Goal: Task Accomplishment & Management: Manage account settings

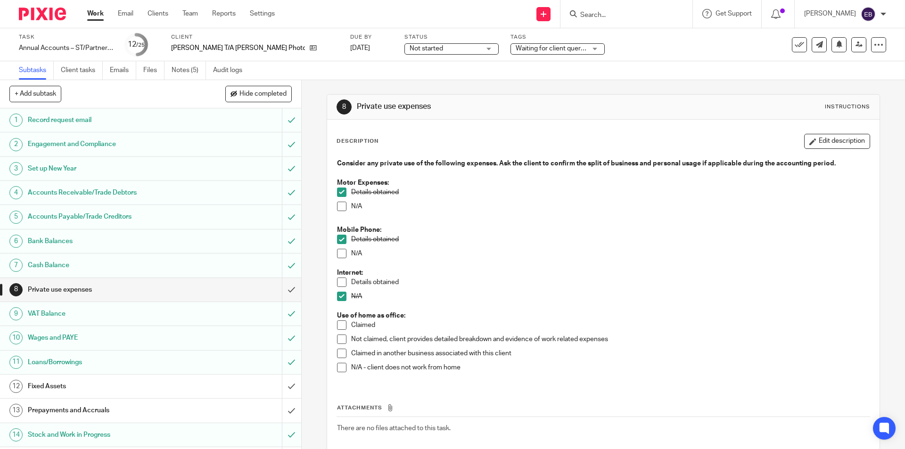
click at [342, 318] on strong "Use of home as office:" at bounding box center [371, 316] width 68 height 7
click at [340, 322] on span at bounding box center [341, 325] width 9 height 9
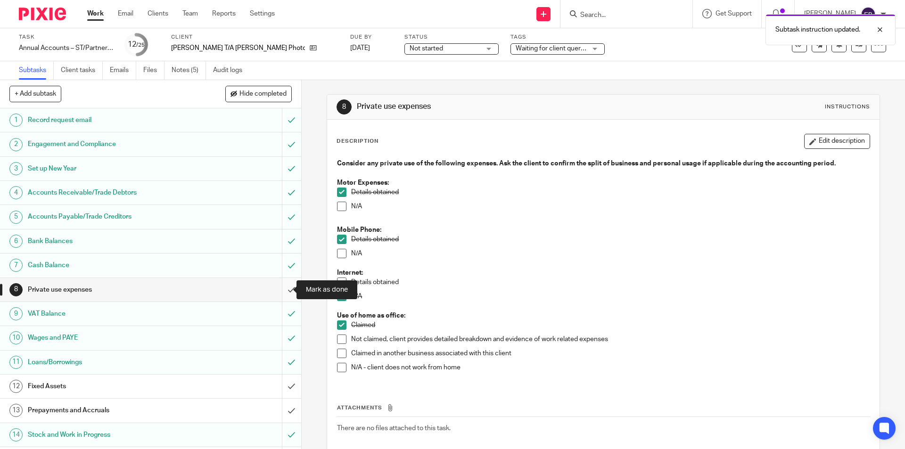
click at [286, 289] on input "submit" at bounding box center [150, 290] width 301 height 24
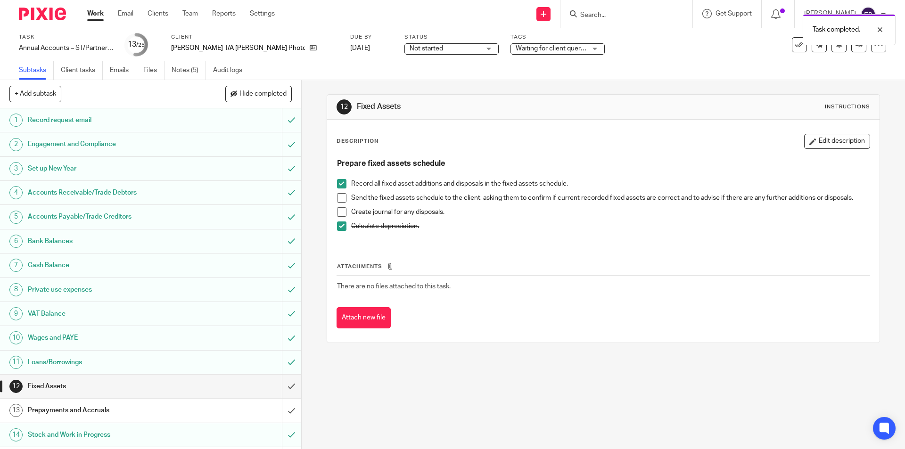
click at [347, 196] on li "Send the fixed assets schedule to the client, asking them to confirm if current…" at bounding box center [603, 200] width 532 height 14
click at [342, 195] on span at bounding box center [341, 197] width 9 height 9
click at [288, 384] on input "submit" at bounding box center [150, 387] width 301 height 24
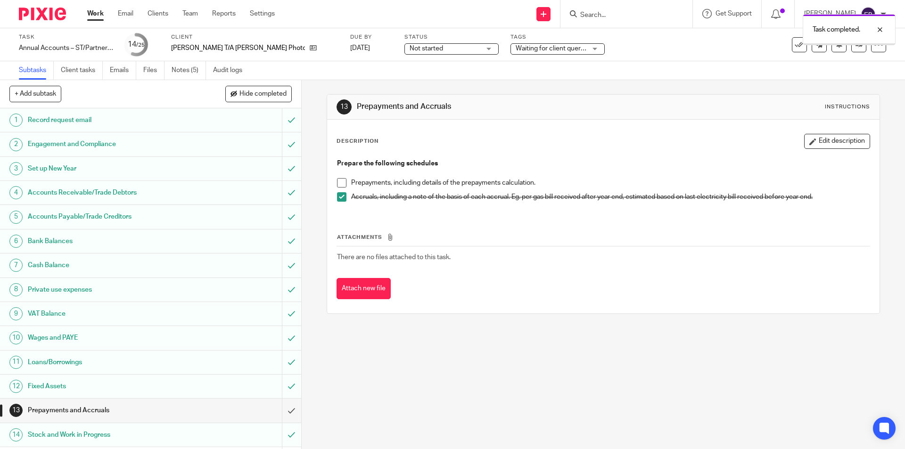
click at [337, 182] on span at bounding box center [341, 182] width 9 height 9
click at [278, 404] on input "submit" at bounding box center [150, 411] width 301 height 24
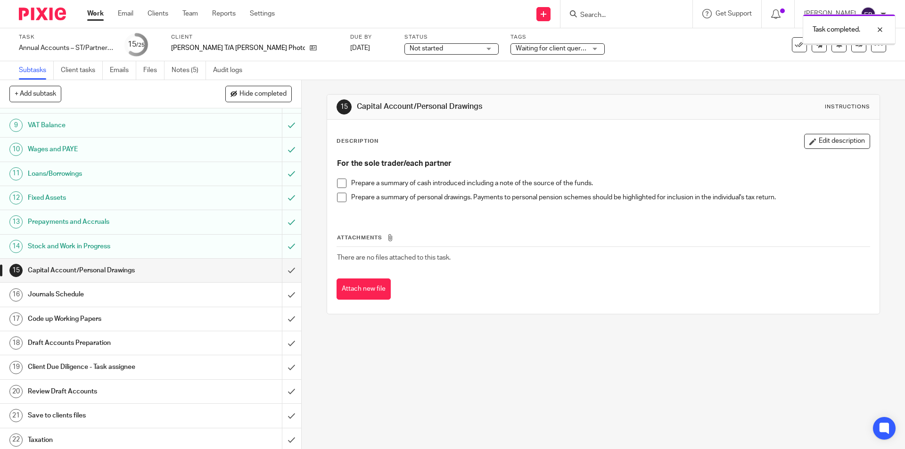
scroll to position [236, 0]
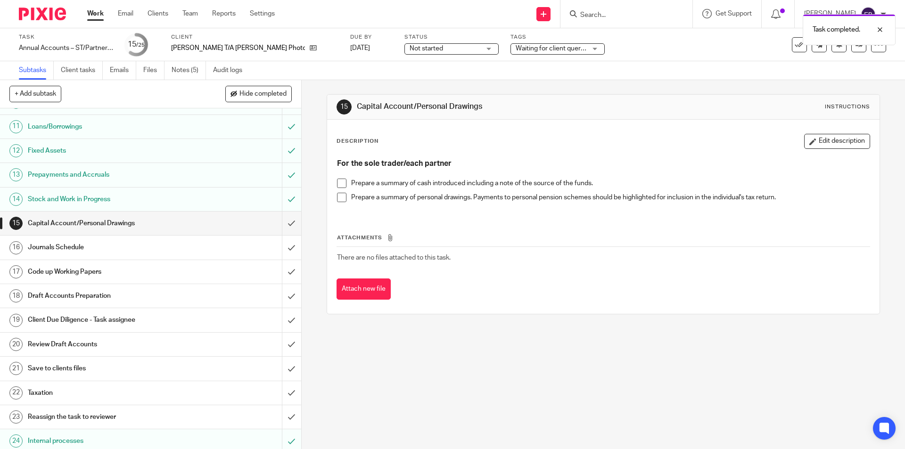
click at [338, 183] on span at bounding box center [341, 183] width 9 height 9
click at [338, 195] on span at bounding box center [341, 197] width 9 height 9
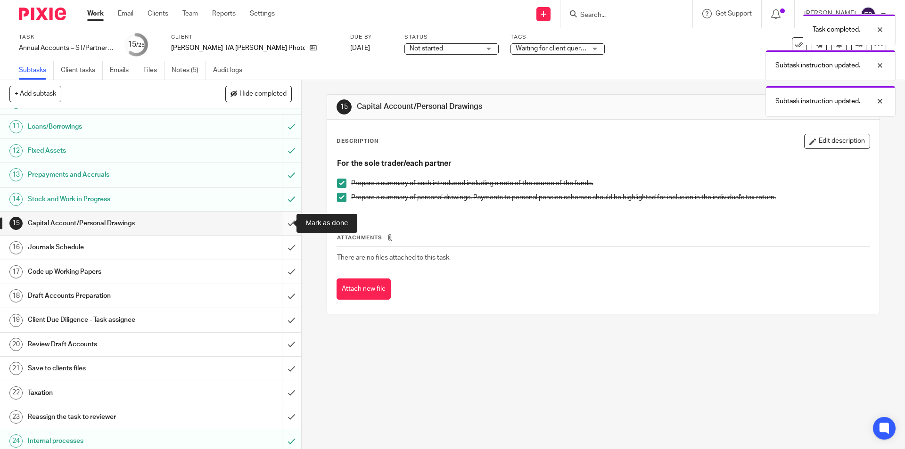
click at [282, 225] on input "submit" at bounding box center [150, 224] width 301 height 24
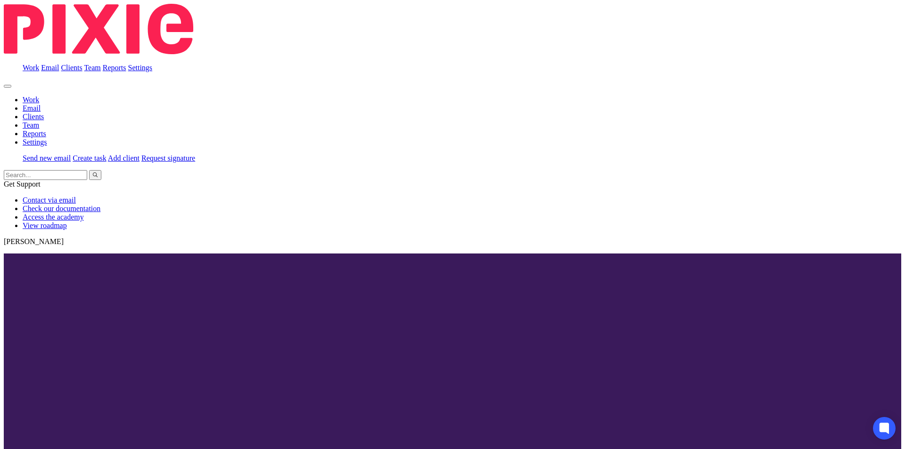
scroll to position [264, 0]
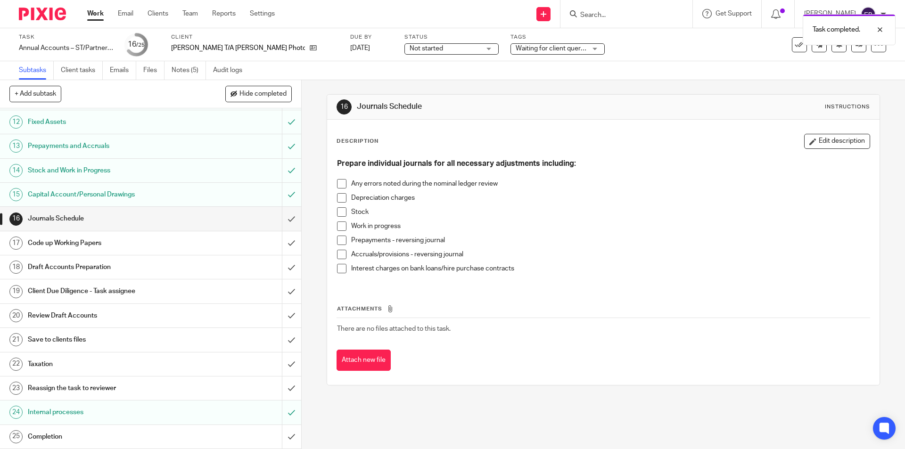
click at [342, 198] on span at bounding box center [341, 197] width 9 height 9
click at [337, 240] on span at bounding box center [341, 240] width 9 height 9
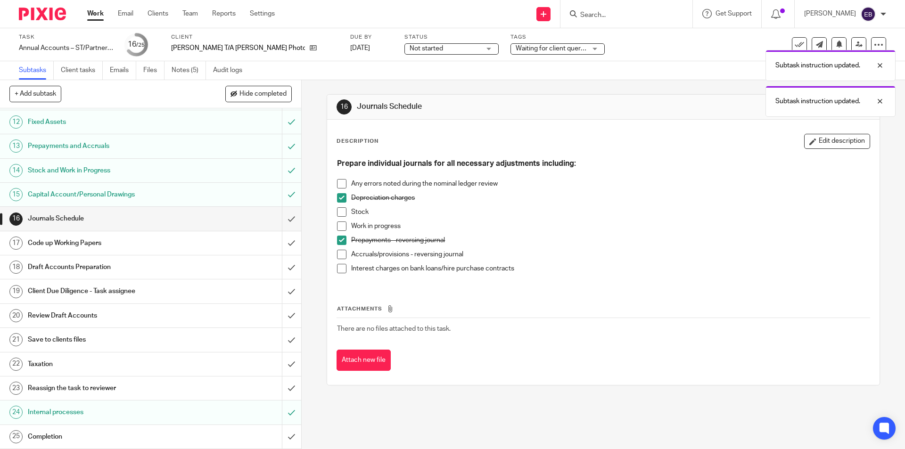
click at [339, 255] on span at bounding box center [341, 254] width 9 height 9
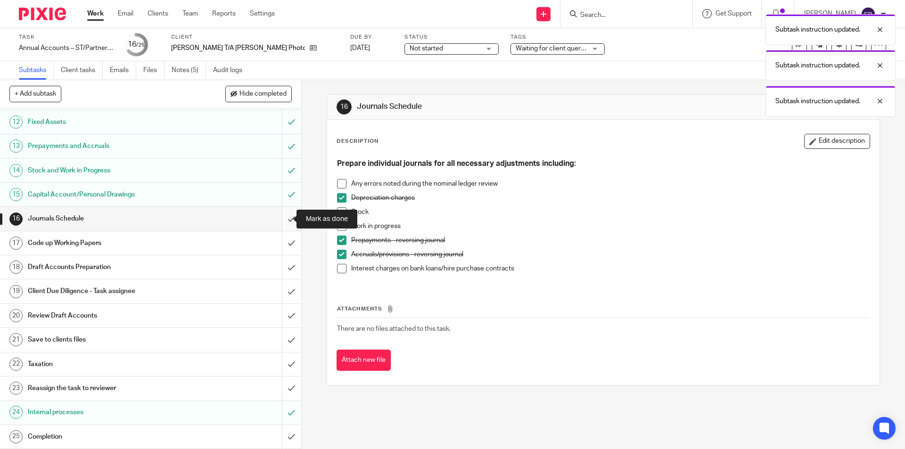
click at [287, 215] on input "submit" at bounding box center [150, 219] width 301 height 24
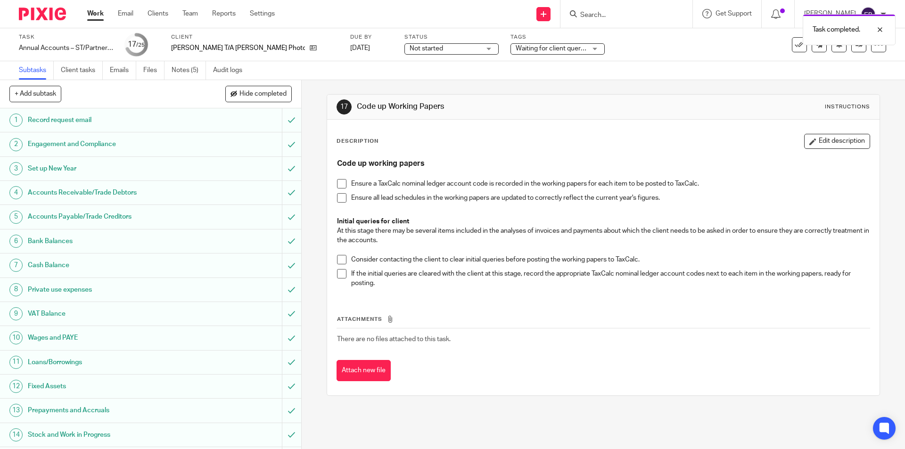
click at [343, 183] on span at bounding box center [341, 183] width 9 height 9
click at [339, 193] on span at bounding box center [341, 197] width 9 height 9
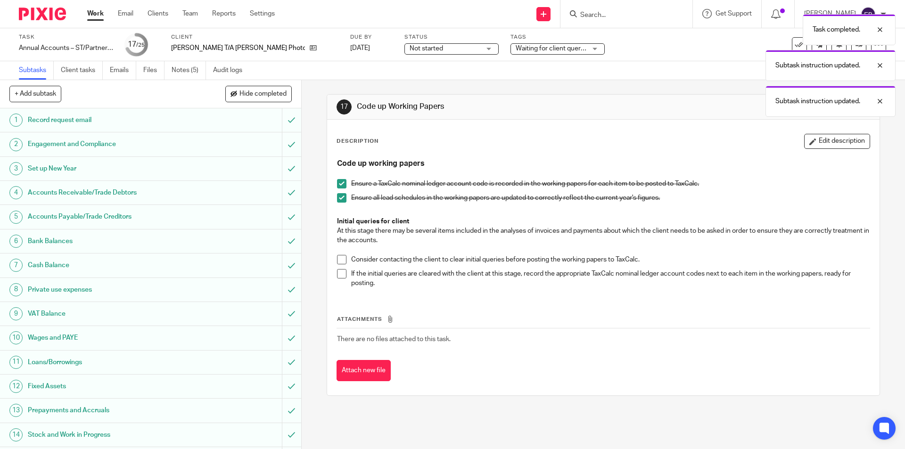
click at [338, 262] on span at bounding box center [341, 259] width 9 height 9
click at [337, 273] on span at bounding box center [341, 273] width 9 height 9
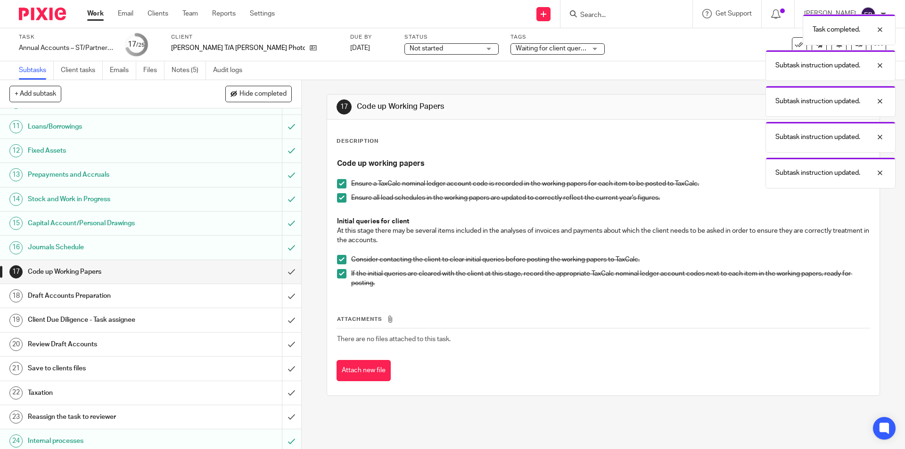
scroll to position [264, 0]
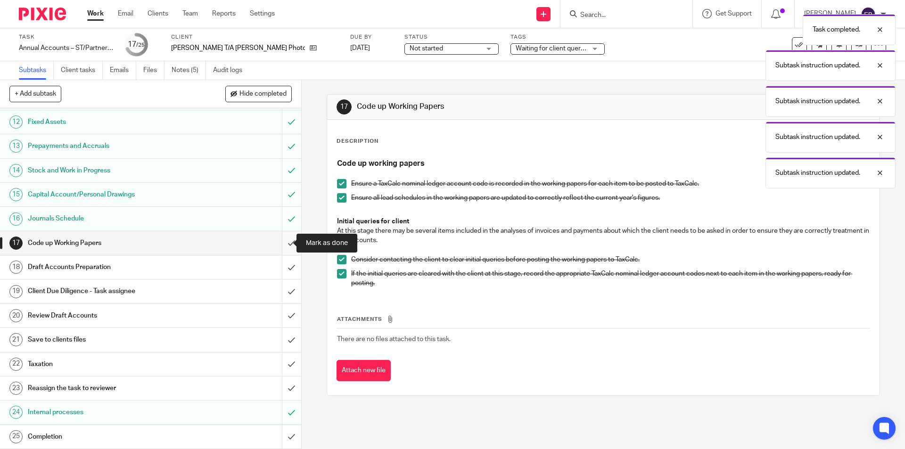
click at [280, 241] on input "submit" at bounding box center [150, 243] width 301 height 24
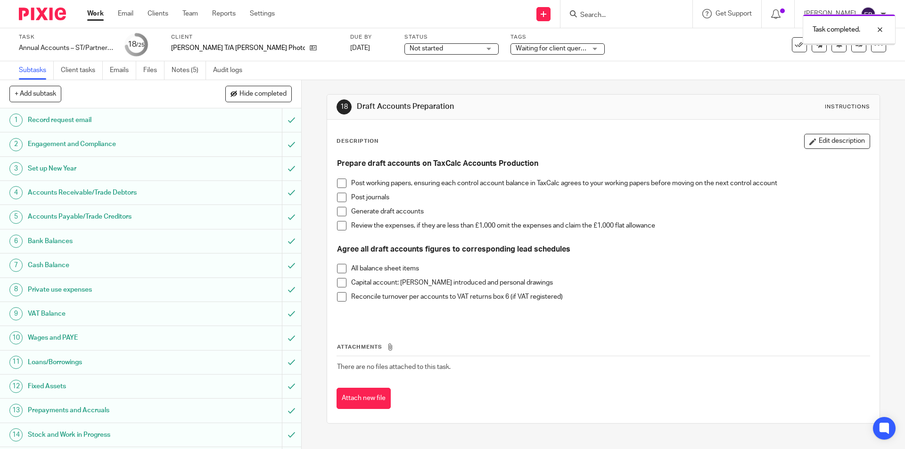
scroll to position [264, 0]
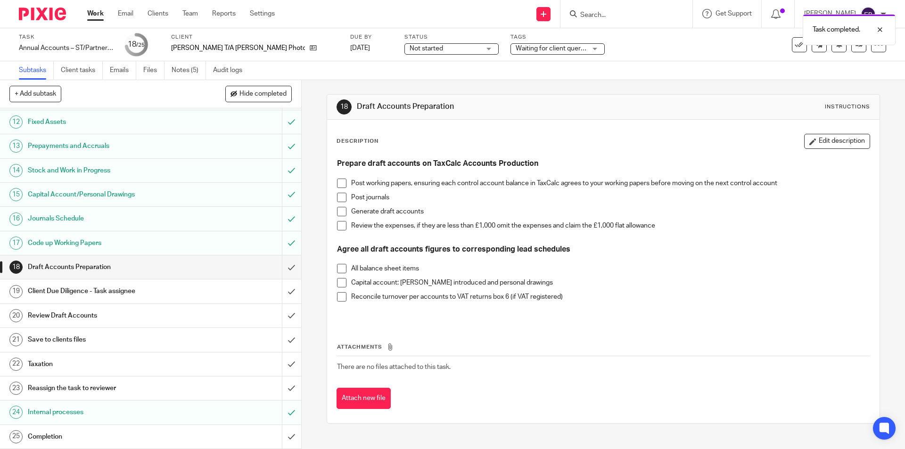
click at [339, 184] on span at bounding box center [341, 183] width 9 height 9
click at [341, 195] on span at bounding box center [341, 197] width 9 height 9
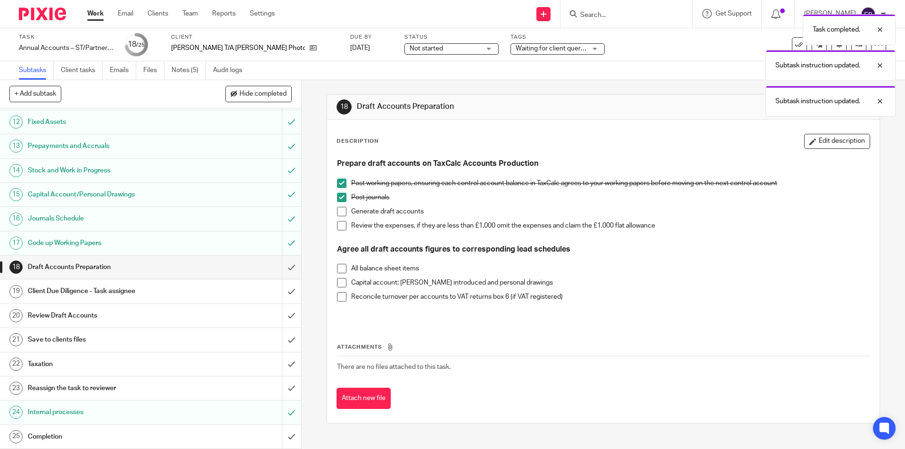
click at [339, 209] on span at bounding box center [341, 211] width 9 height 9
click at [338, 226] on span at bounding box center [341, 225] width 9 height 9
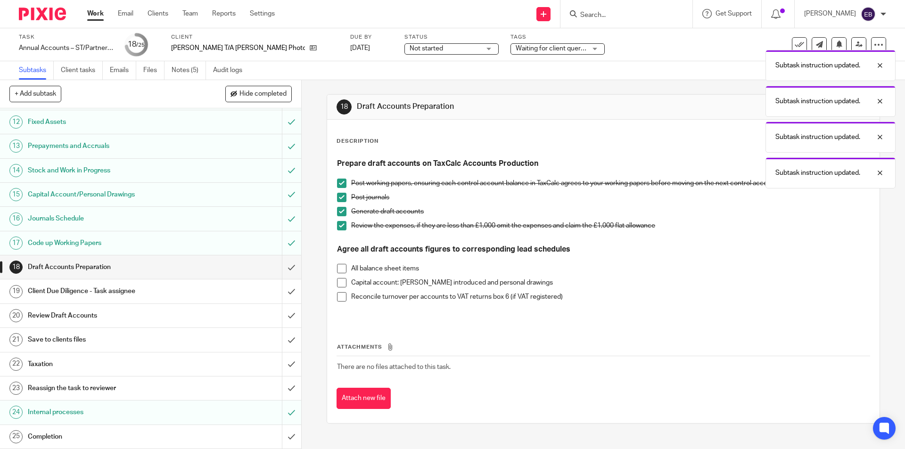
click at [341, 268] on span at bounding box center [341, 268] width 9 height 9
click at [340, 281] on span at bounding box center [341, 282] width 9 height 9
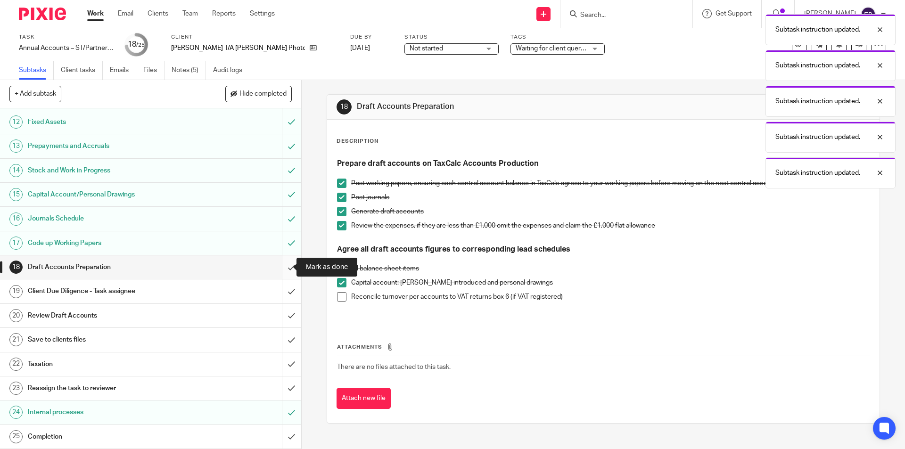
click at [284, 265] on input "submit" at bounding box center [150, 268] width 301 height 24
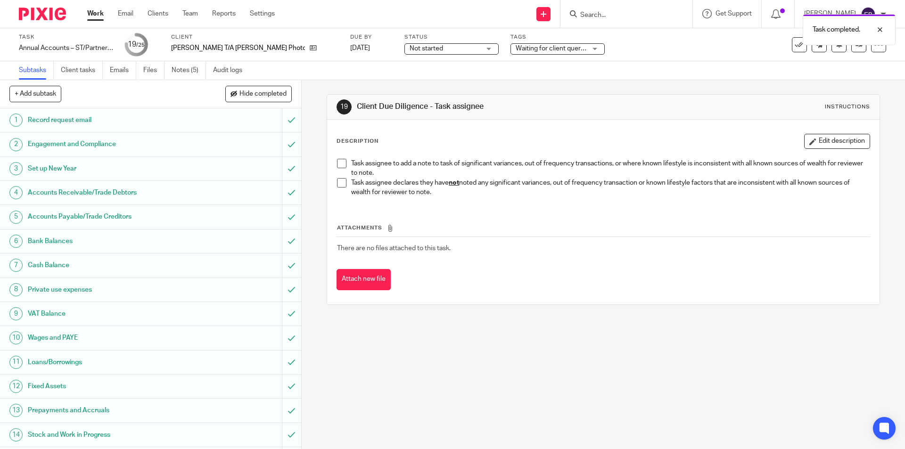
click at [337, 181] on span at bounding box center [341, 182] width 9 height 9
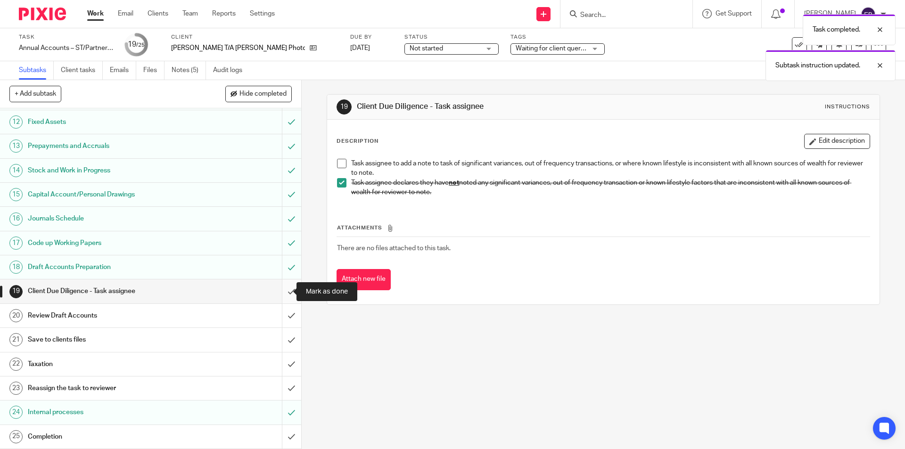
click at [279, 289] on input "submit" at bounding box center [150, 292] width 301 height 24
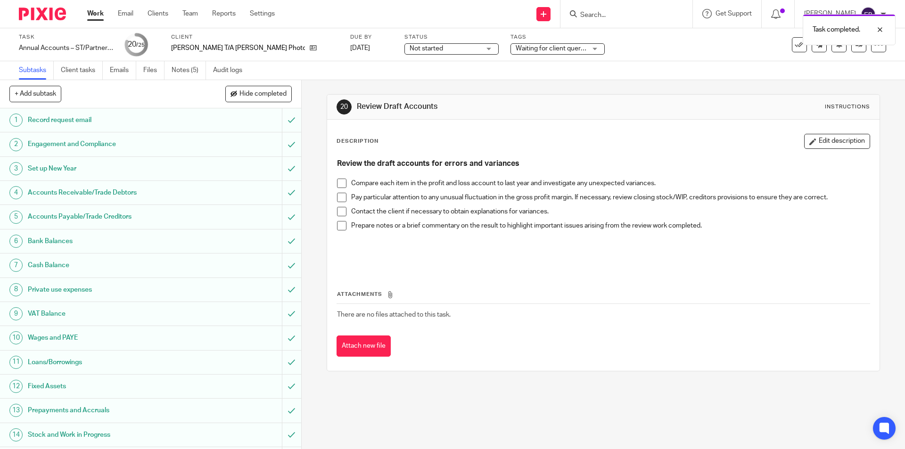
click at [338, 180] on span at bounding box center [341, 183] width 9 height 9
click at [338, 195] on span at bounding box center [341, 197] width 9 height 9
click at [337, 210] on span at bounding box center [341, 211] width 9 height 9
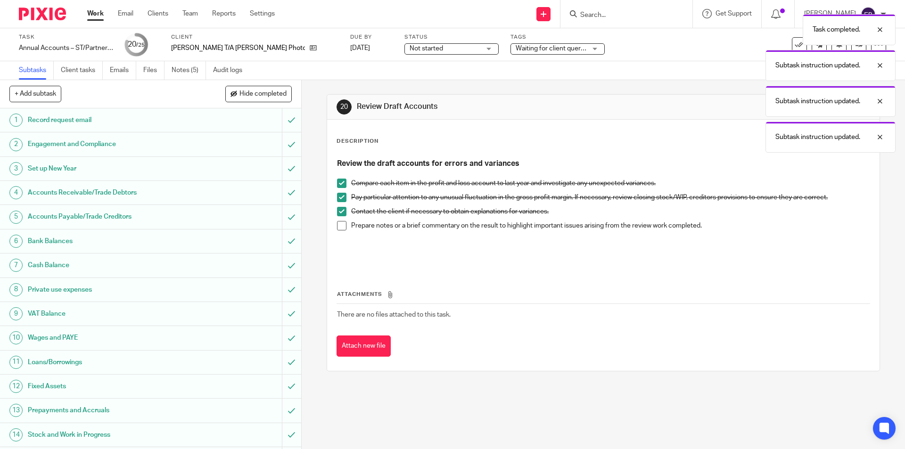
click at [338, 226] on span at bounding box center [341, 225] width 9 height 9
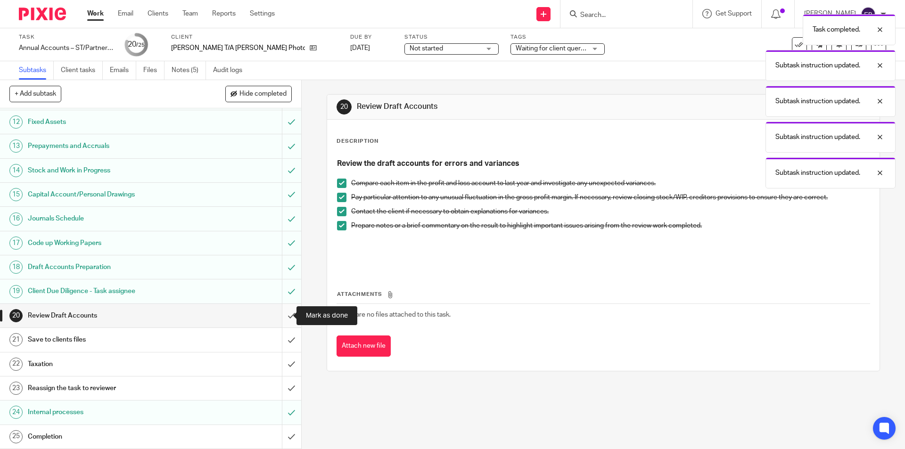
click at [275, 313] on input "submit" at bounding box center [150, 316] width 301 height 24
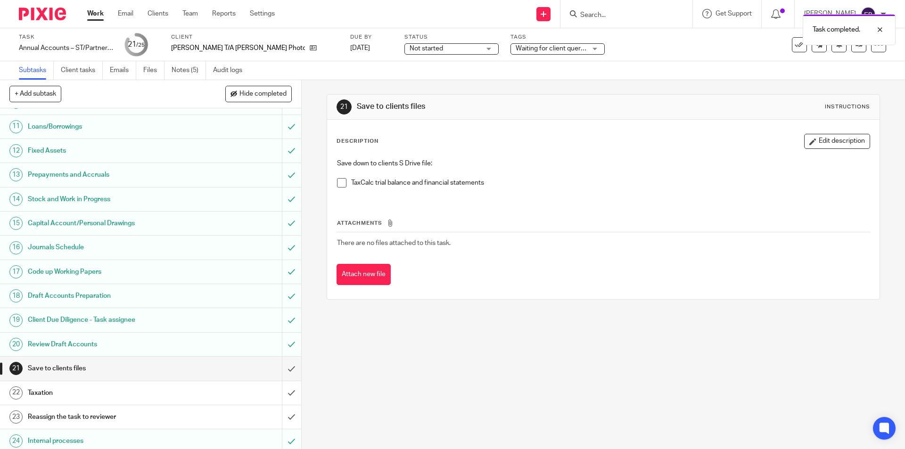
scroll to position [264, 0]
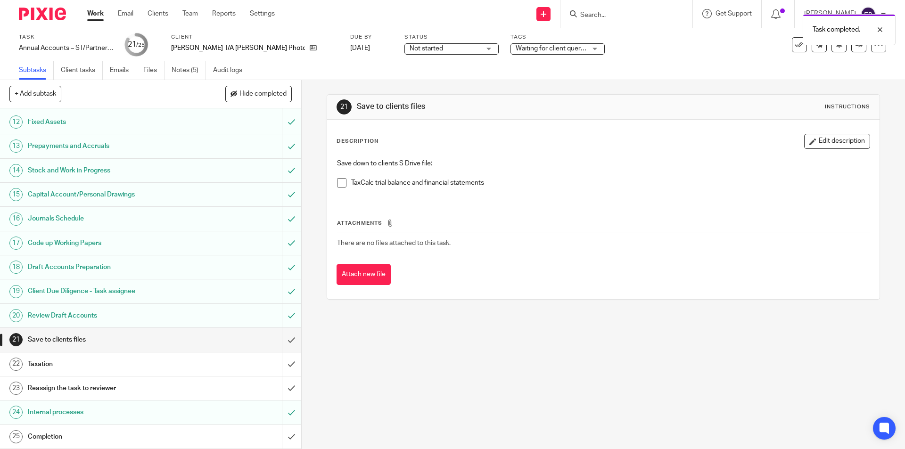
click at [337, 181] on span at bounding box center [341, 182] width 9 height 9
click at [286, 341] on input "submit" at bounding box center [150, 340] width 301 height 24
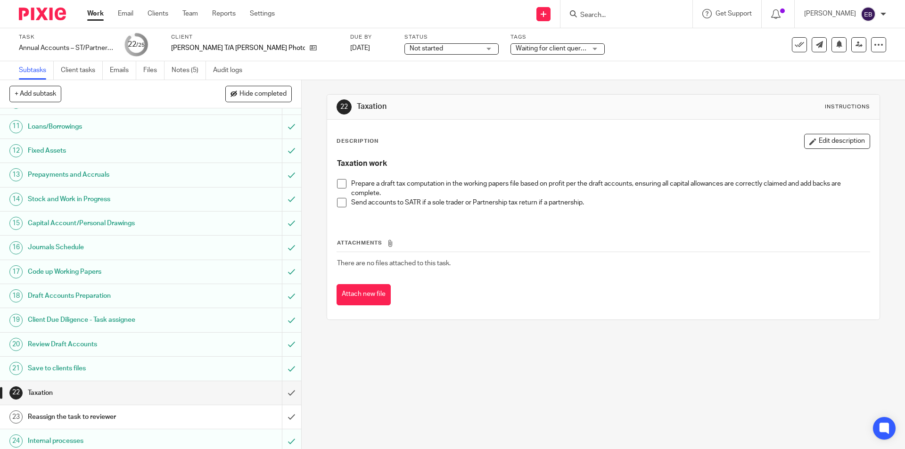
scroll to position [264, 0]
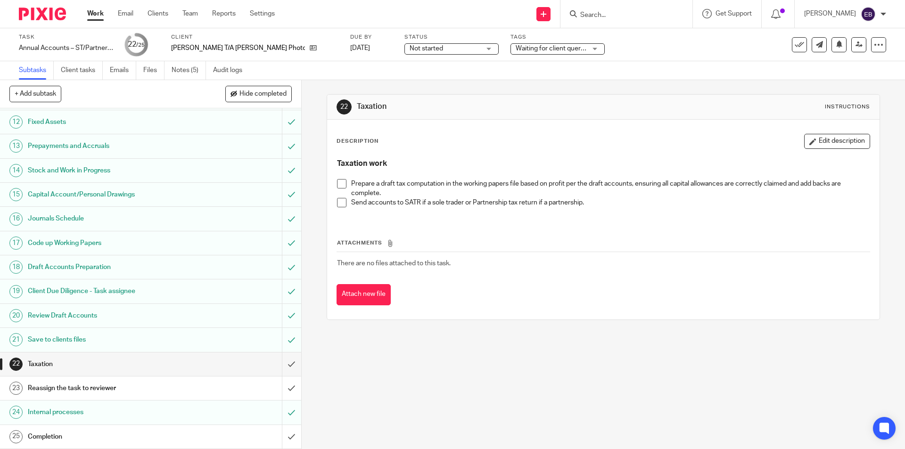
click at [339, 180] on span at bounding box center [341, 183] width 9 height 9
click at [341, 203] on span at bounding box center [341, 202] width 9 height 9
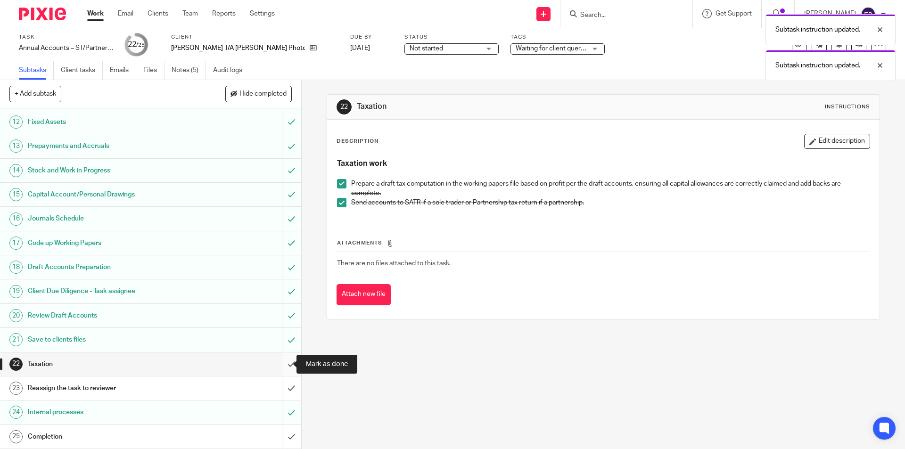
click at [282, 364] on input "submit" at bounding box center [150, 365] width 301 height 24
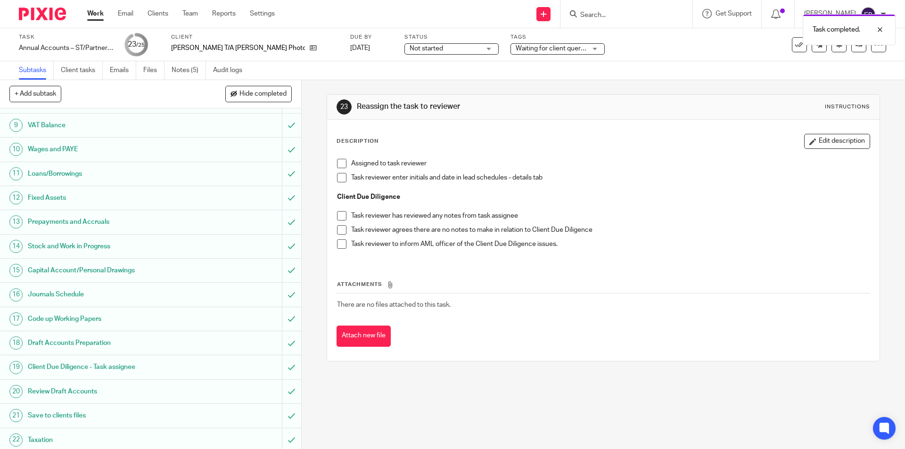
scroll to position [264, 0]
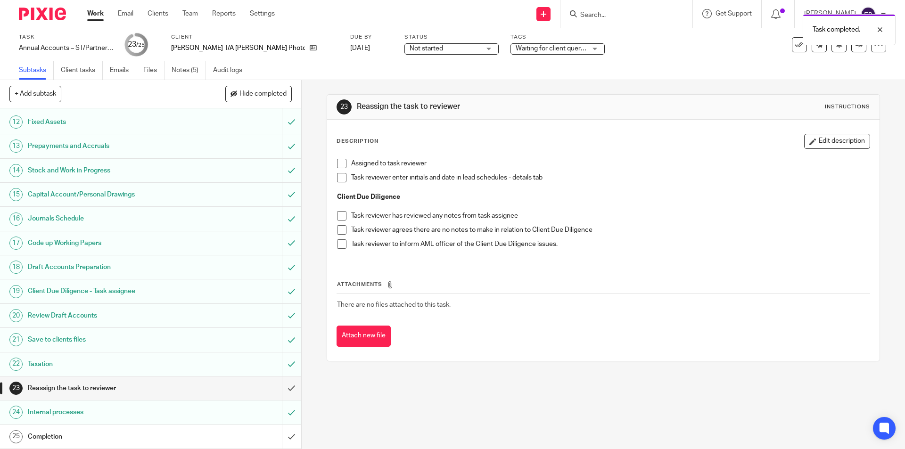
click at [337, 164] on span at bounding box center [341, 163] width 9 height 9
click at [507, 52] on div "Task completed. Subtask instruction updated." at bounding box center [674, 45] width 443 height 72
click at [558, 48] on div "Task completed. Subtask instruction updated." at bounding box center [674, 45] width 443 height 72
click at [575, 48] on div "Waiting for client queries" at bounding box center [558, 48] width 94 height 11
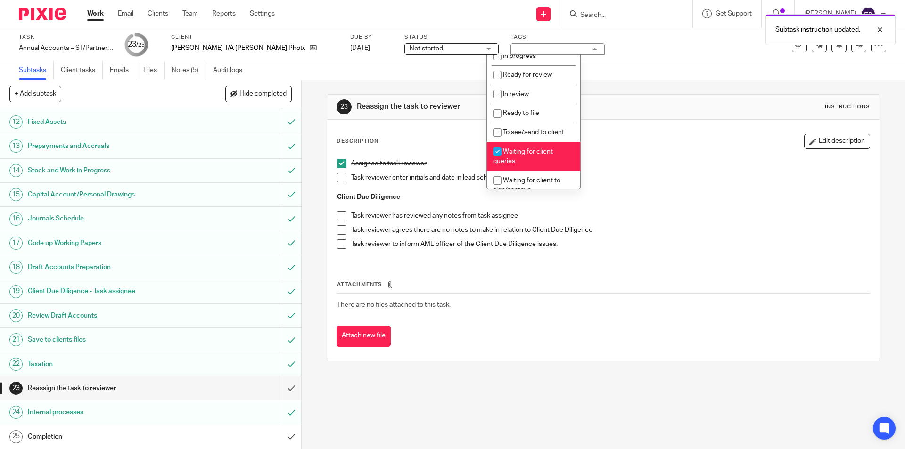
scroll to position [141, 0]
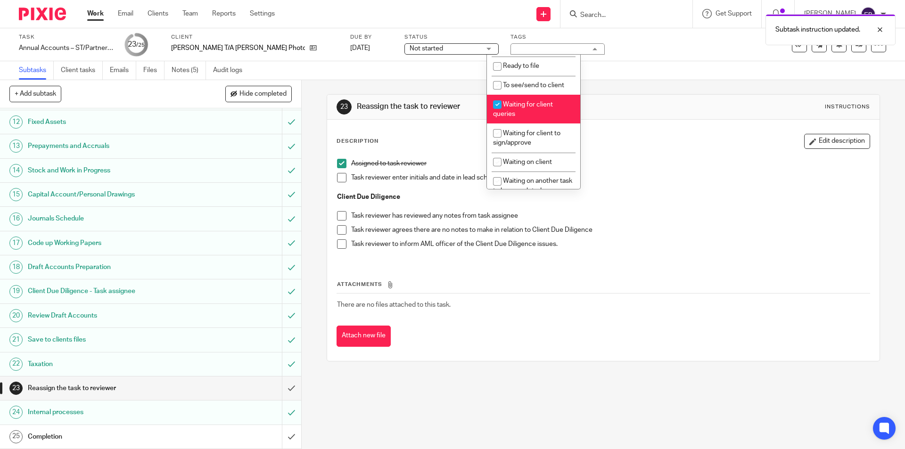
click at [538, 102] on span "Waiting for client queries" at bounding box center [523, 109] width 60 height 17
checkbox input "false"
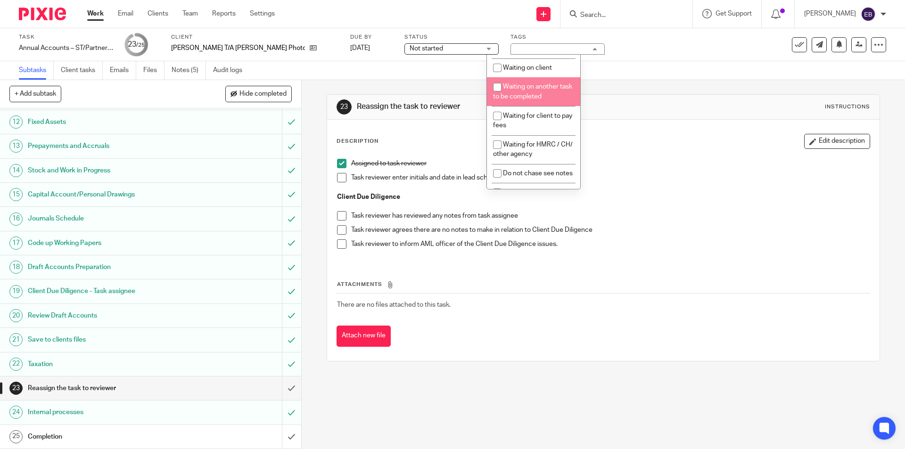
scroll to position [431, 0]
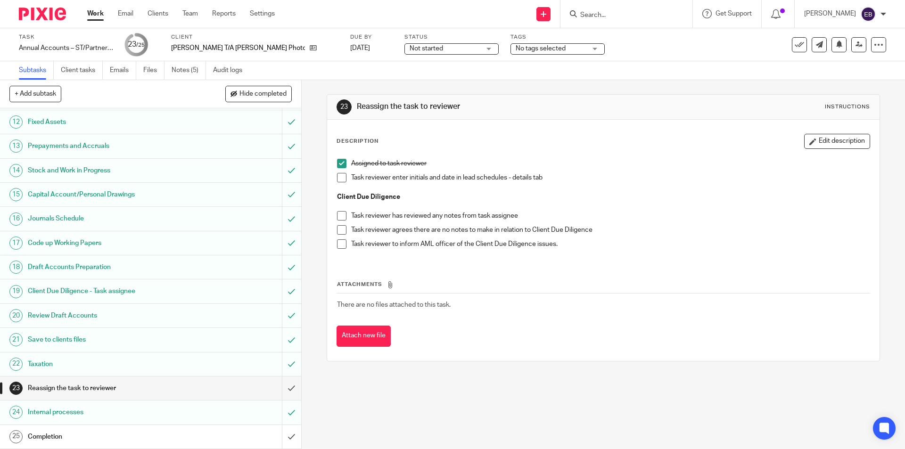
drag, startPoint x: 391, startPoint y: 56, endPoint x: 396, endPoint y: 49, distance: 7.8
click at [405, 55] on div "Status Not started Not started Not started In progress 1" at bounding box center [452, 44] width 94 height 23
click at [410, 47] on span "Not started" at bounding box center [426, 48] width 33 height 7
click at [401, 79] on li "In progress" at bounding box center [427, 83] width 93 height 19
click at [529, 42] on div "Tags No tags selected Urgent Records requested SATR Qu in/ awaiting records Job…" at bounding box center [558, 44] width 94 height 23
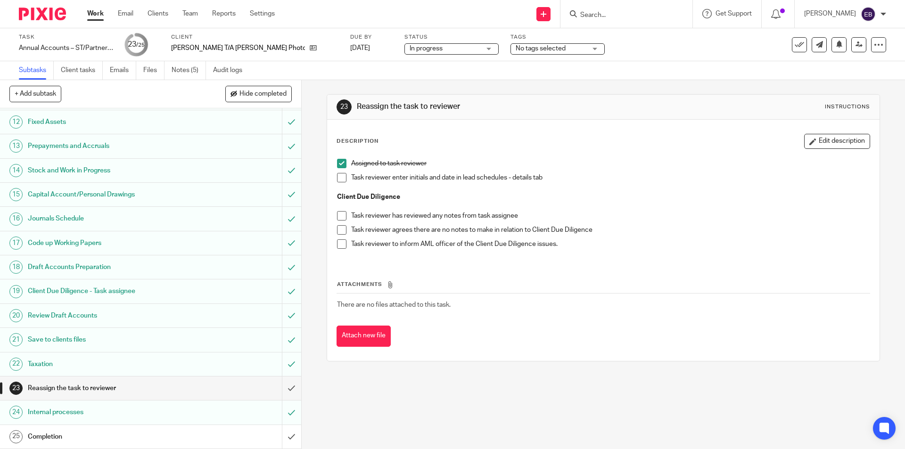
click at [531, 44] on span "No tags selected" at bounding box center [551, 49] width 71 height 10
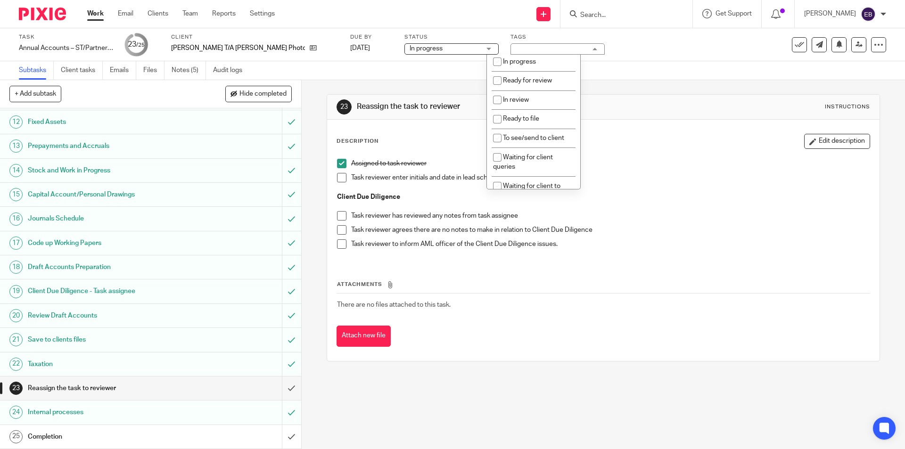
scroll to position [68, 0]
click at [534, 103] on span "Ready for review" at bounding box center [527, 101] width 49 height 7
checkbox input "true"
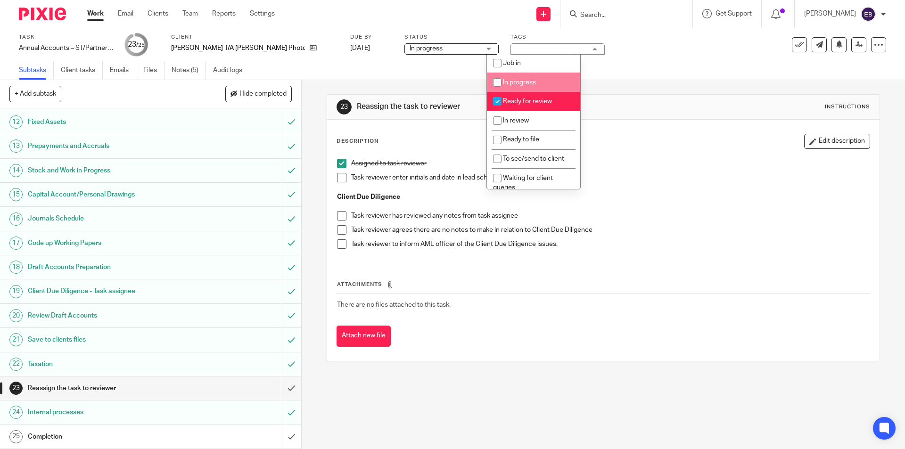
click at [636, 72] on div "Subtasks Client tasks Emails Files Notes (5) Audit logs" at bounding box center [452, 70] width 905 height 19
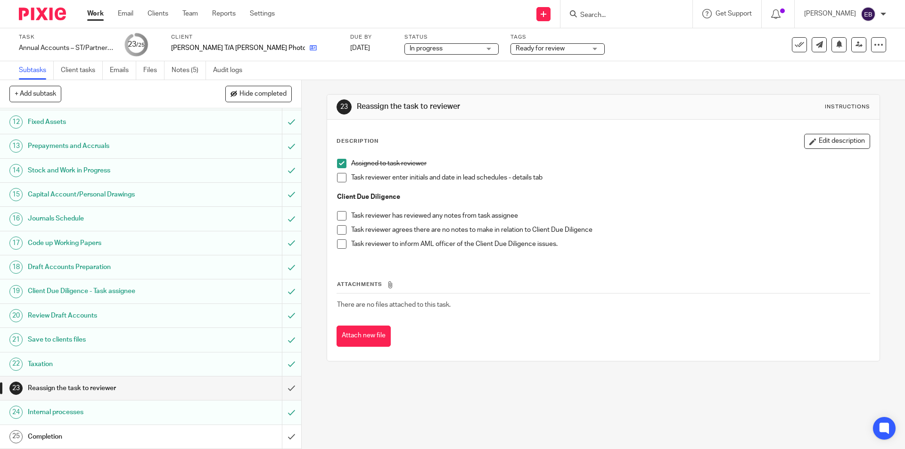
click at [310, 48] on icon at bounding box center [313, 47] width 7 height 7
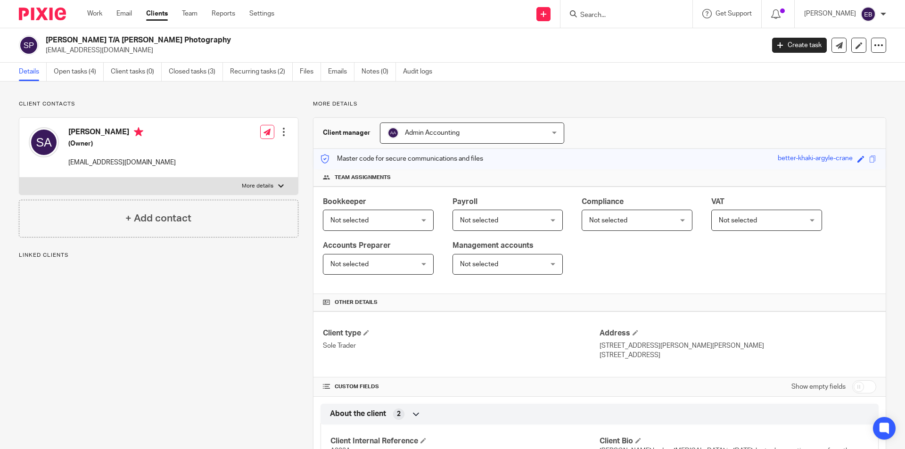
click at [77, 58] on div "[PERSON_NAME] T/A [PERSON_NAME] Photography [EMAIL_ADDRESS][DOMAIN_NAME] Create…" at bounding box center [452, 45] width 905 height 34
click at [77, 71] on link "Open tasks (4)" at bounding box center [79, 72] width 50 height 18
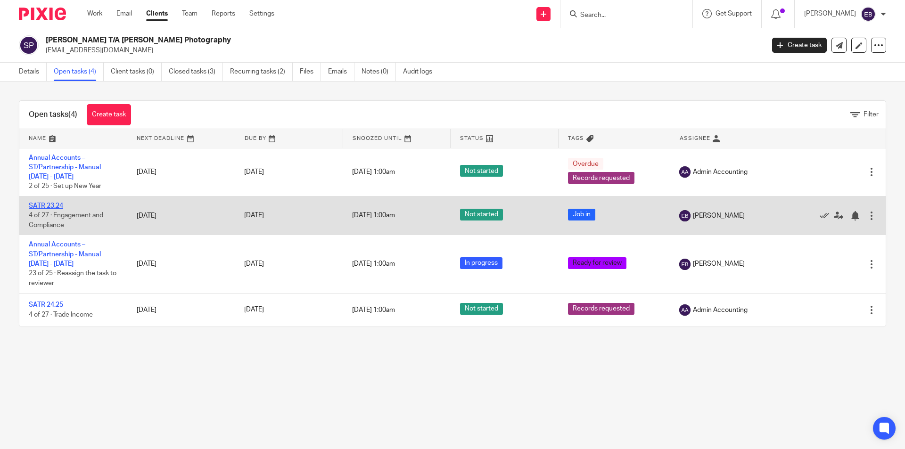
click at [50, 207] on link "SATR 23.24" at bounding box center [46, 206] width 34 height 7
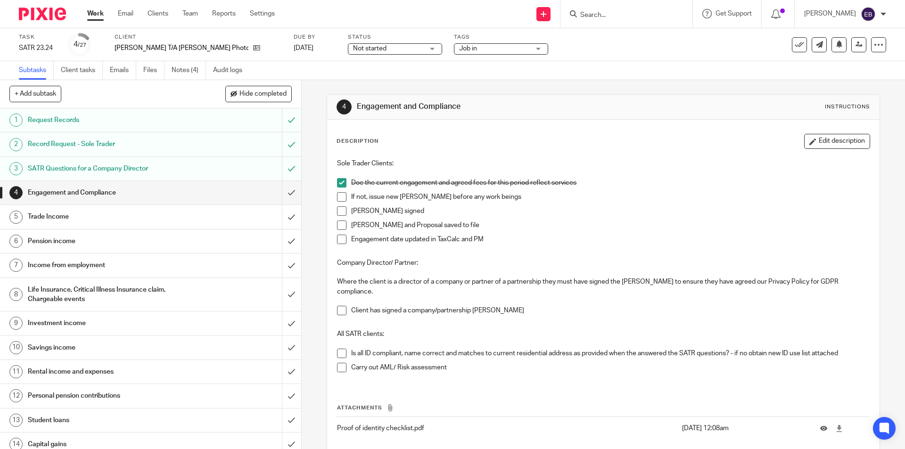
click at [65, 215] on h1 "Trade Income" at bounding box center [109, 217] width 163 height 14
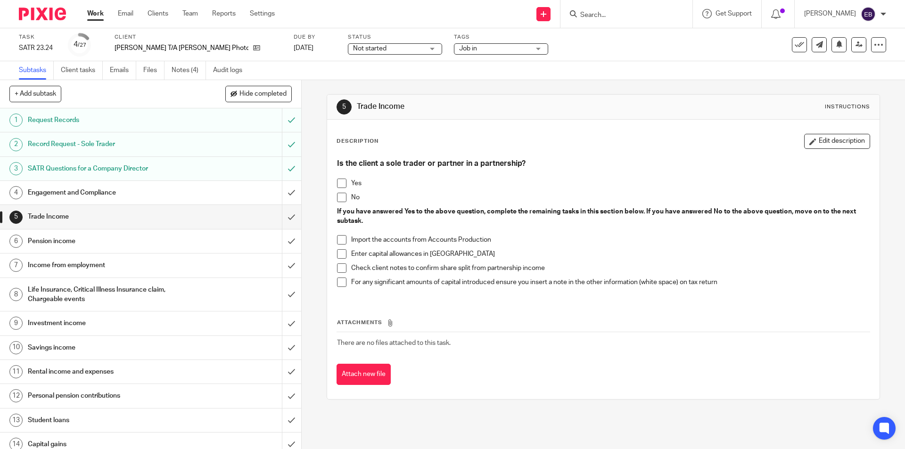
click at [340, 181] on span at bounding box center [341, 183] width 9 height 9
drag, startPoint x: 341, startPoint y: 237, endPoint x: 340, endPoint y: 248, distance: 10.9
click at [341, 237] on span at bounding box center [341, 239] width 9 height 9
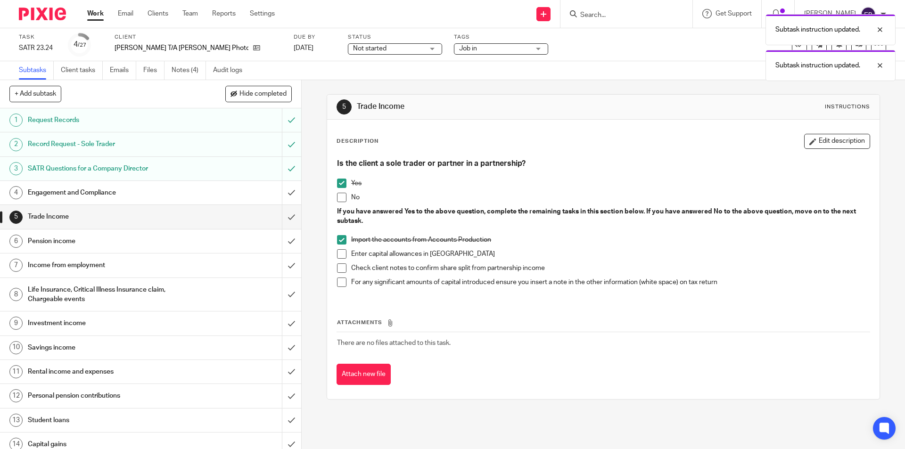
click at [340, 250] on span at bounding box center [341, 253] width 9 height 9
click at [337, 267] on span at bounding box center [341, 268] width 9 height 9
click at [338, 281] on span at bounding box center [341, 282] width 9 height 9
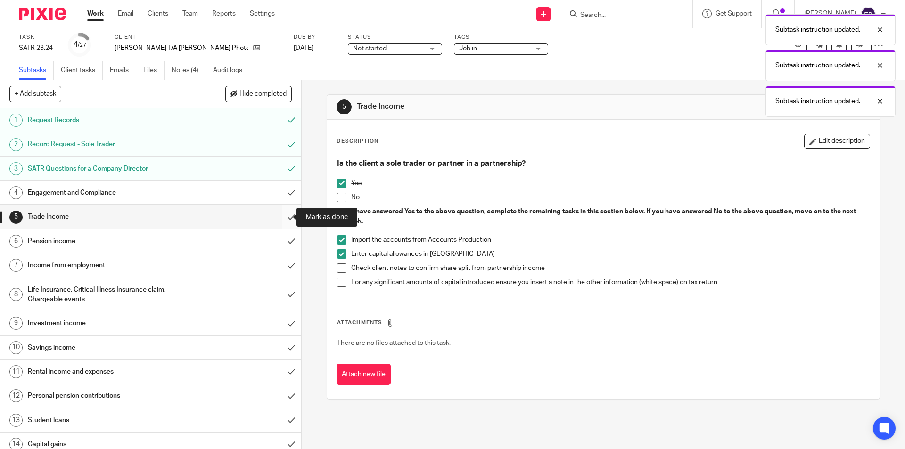
click at [283, 212] on input "submit" at bounding box center [150, 217] width 301 height 24
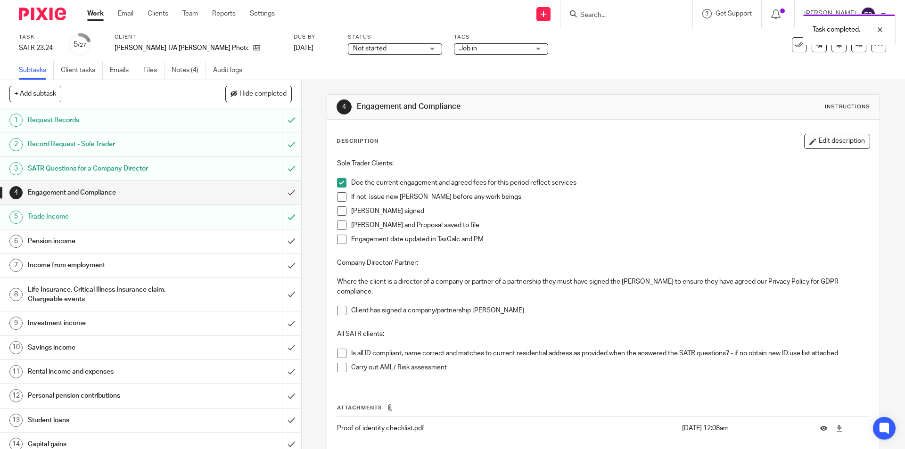
click at [213, 239] on div "Pension income" at bounding box center [150, 241] width 245 height 14
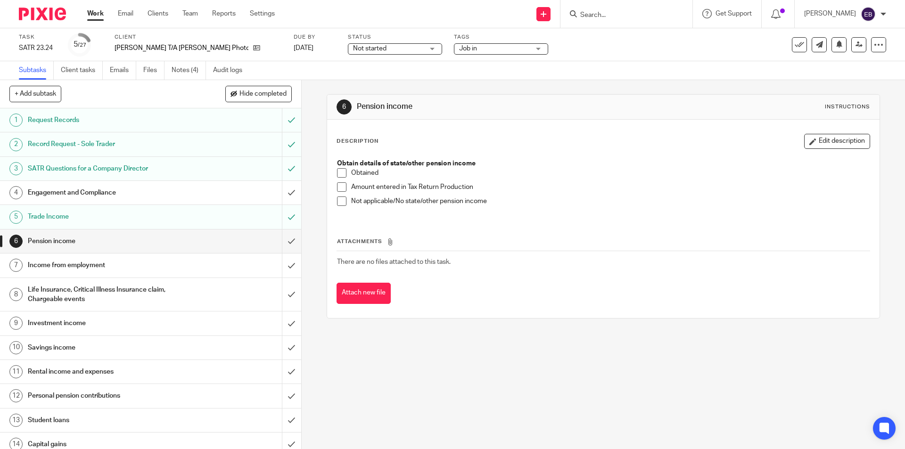
click at [339, 202] on span at bounding box center [341, 201] width 9 height 9
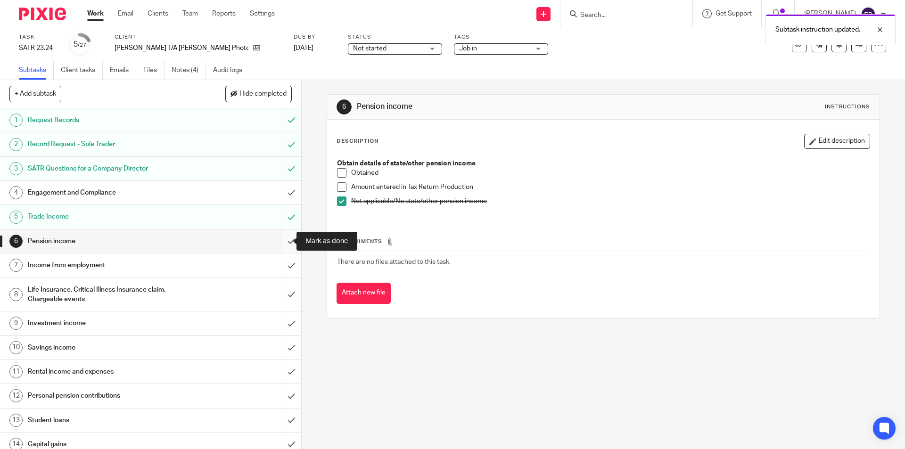
click at [280, 243] on input "submit" at bounding box center [150, 242] width 301 height 24
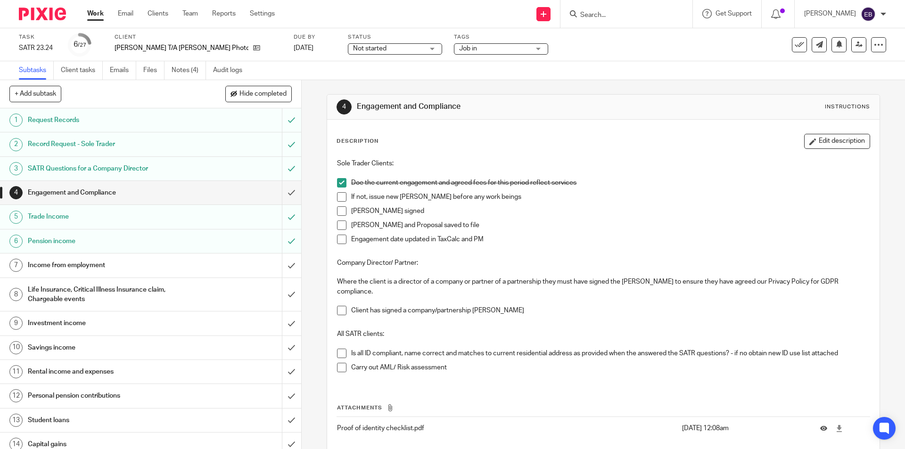
click at [129, 263] on h1 "Income from employment" at bounding box center [109, 265] width 163 height 14
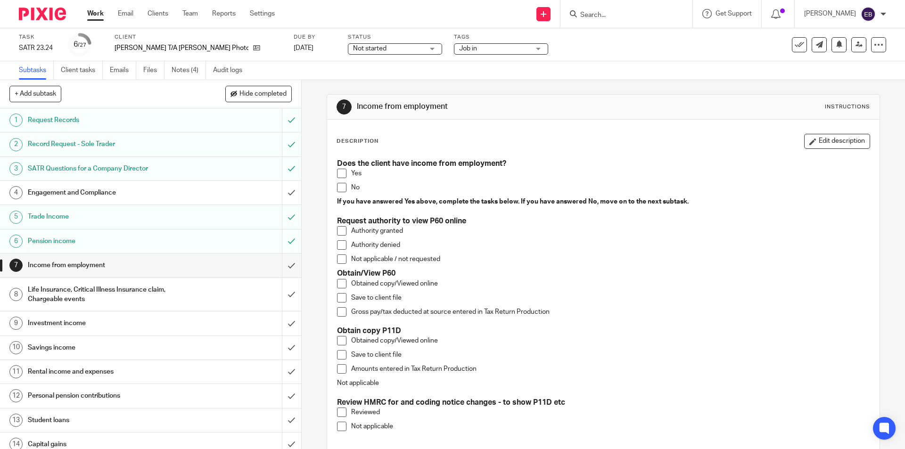
click at [339, 282] on span at bounding box center [341, 283] width 9 height 9
click at [338, 294] on span at bounding box center [341, 297] width 9 height 9
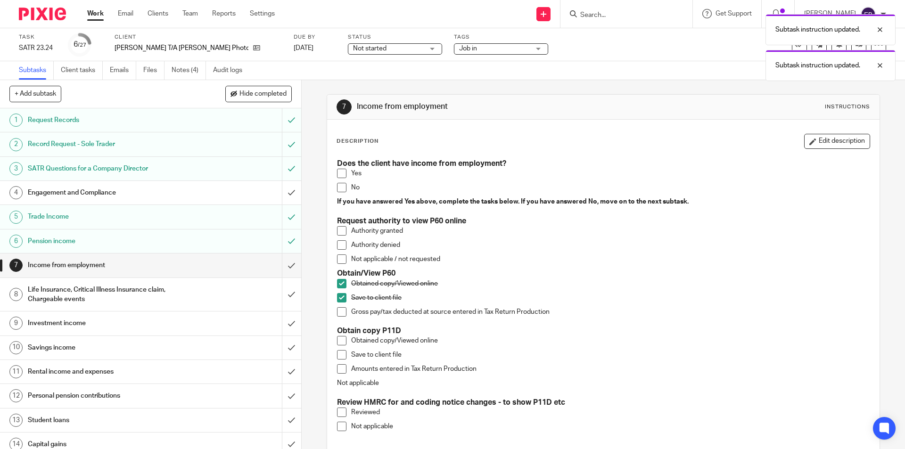
click at [337, 311] on span at bounding box center [341, 311] width 9 height 9
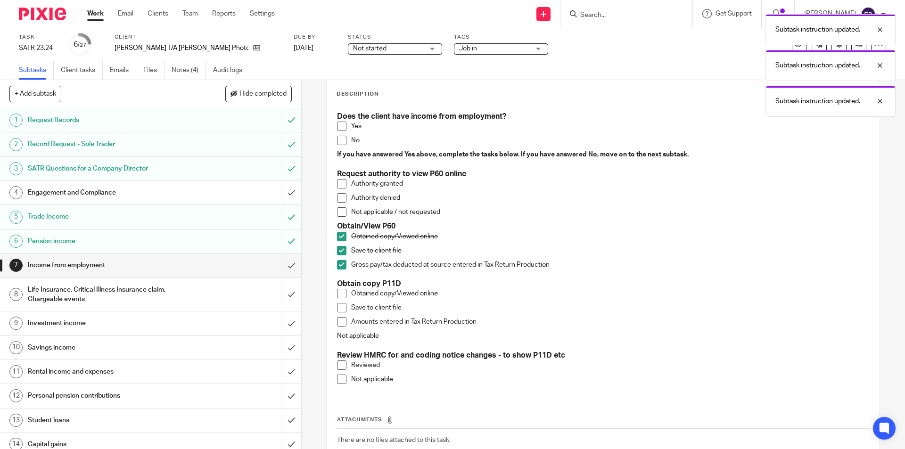
click at [340, 385] on li "Not applicable" at bounding box center [603, 382] width 532 height 14
click at [341, 378] on span at bounding box center [341, 379] width 9 height 9
click at [286, 263] on input "submit" at bounding box center [150, 266] width 301 height 24
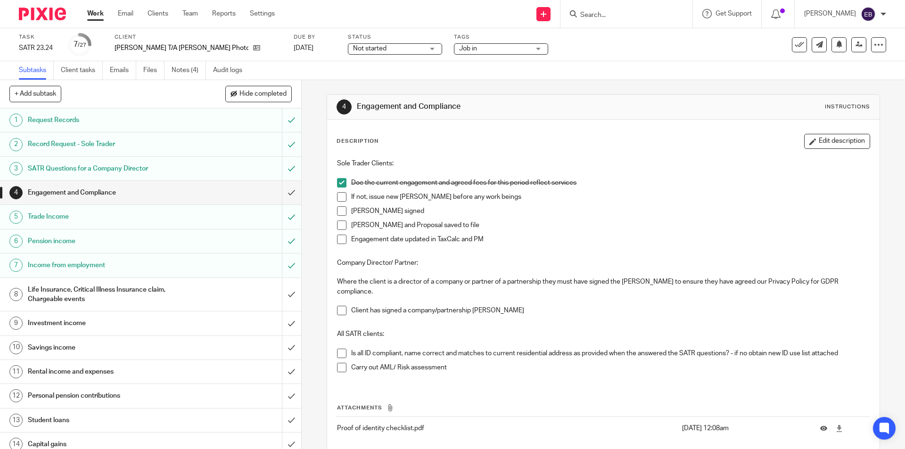
click at [65, 292] on h1 "Life Insurance, Critical Illness Insurance claim, Chargeable events" at bounding box center [109, 295] width 163 height 24
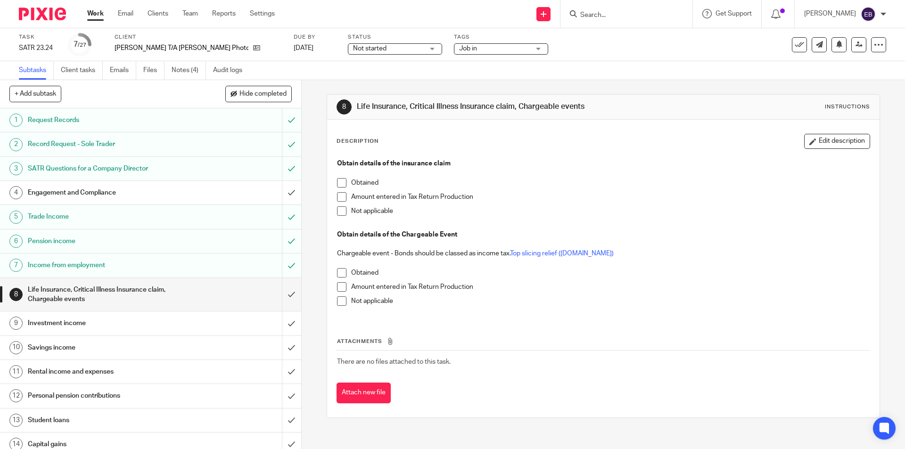
click at [338, 302] on span at bounding box center [341, 301] width 9 height 9
click at [342, 214] on span at bounding box center [341, 211] width 9 height 9
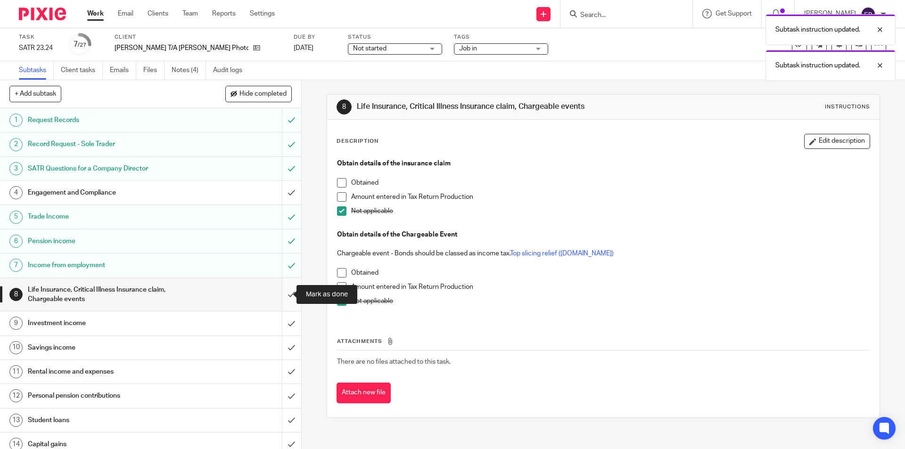
click at [287, 296] on input "submit" at bounding box center [150, 294] width 301 height 33
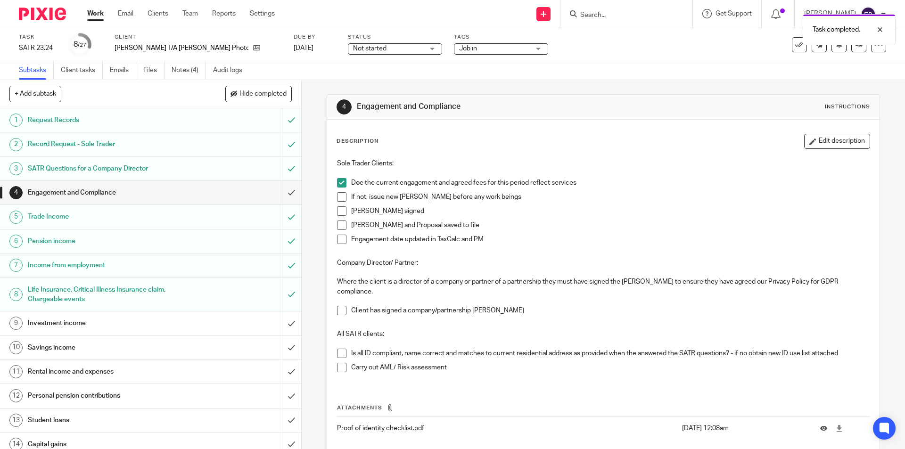
click at [93, 322] on h1 "Investment income" at bounding box center [109, 323] width 163 height 14
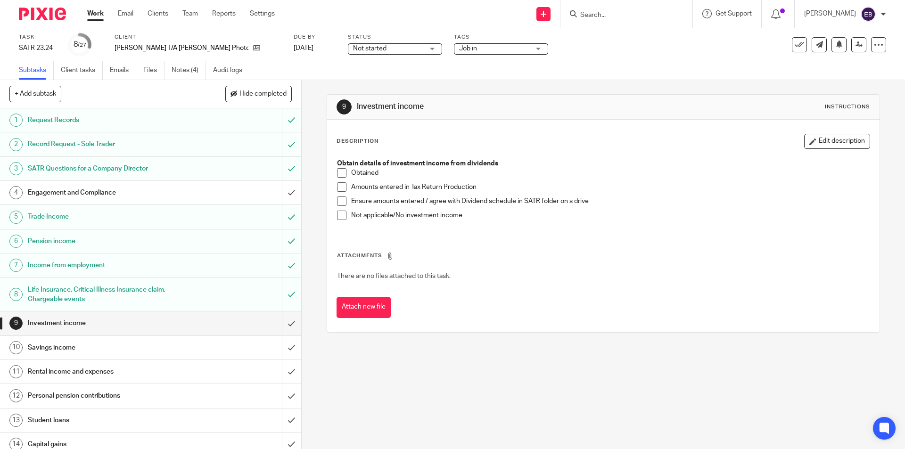
click at [340, 217] on span at bounding box center [341, 215] width 9 height 9
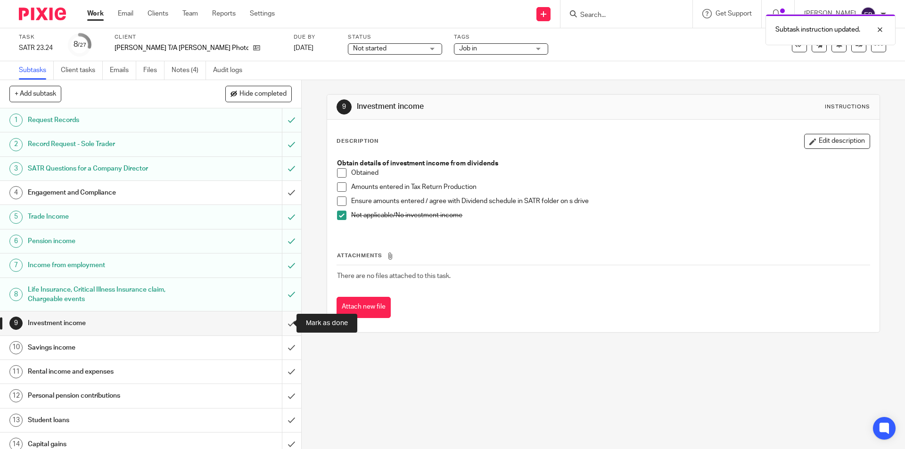
click at [282, 318] on input "submit" at bounding box center [150, 324] width 301 height 24
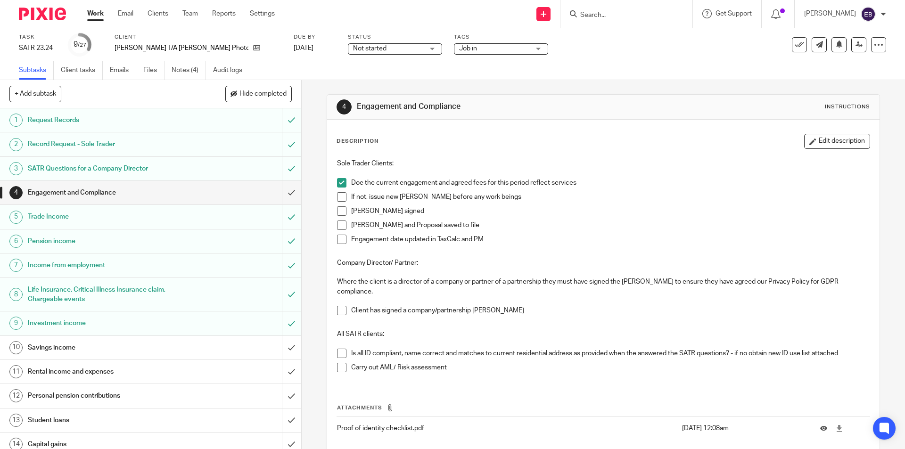
scroll to position [189, 0]
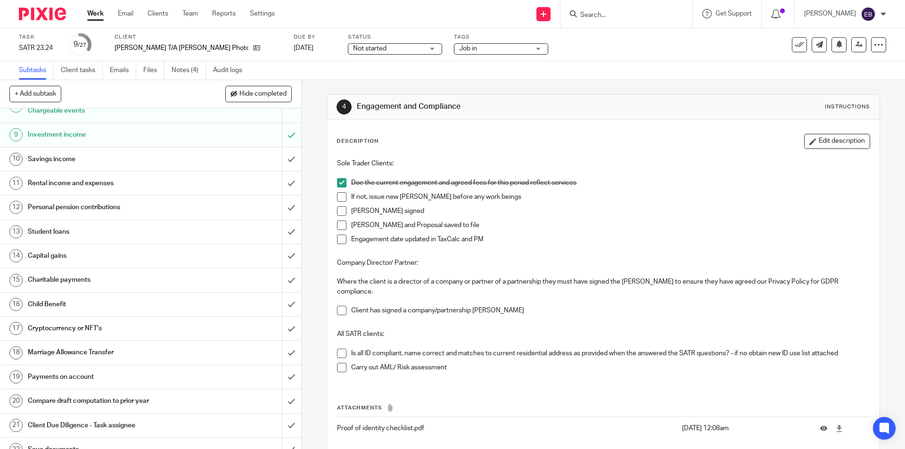
click at [72, 162] on h1 "Savings income" at bounding box center [109, 159] width 163 height 14
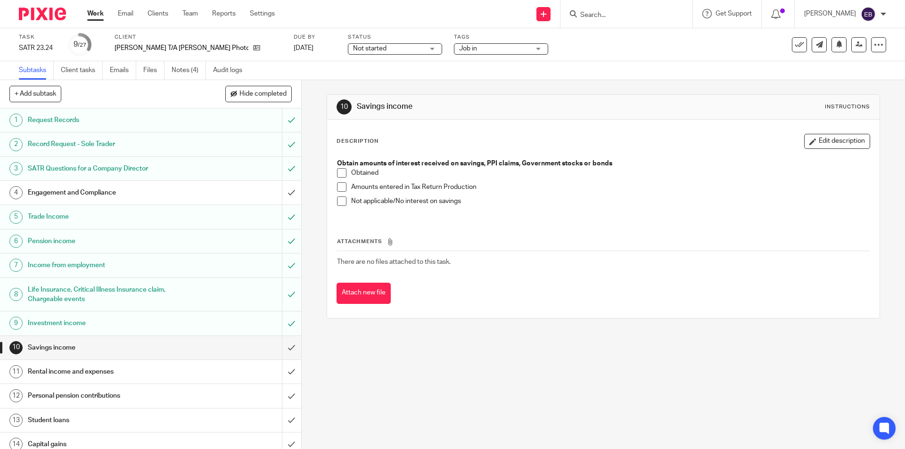
click at [338, 201] on span at bounding box center [341, 201] width 9 height 9
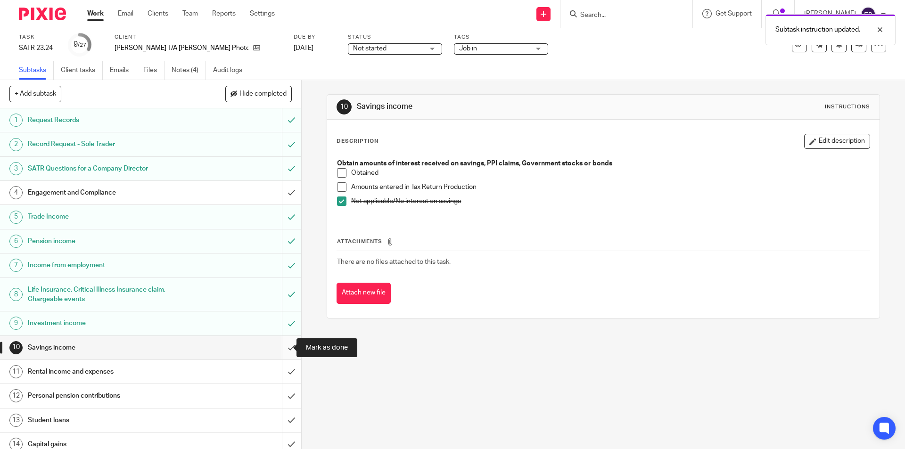
click at [273, 352] on input "submit" at bounding box center [150, 348] width 301 height 24
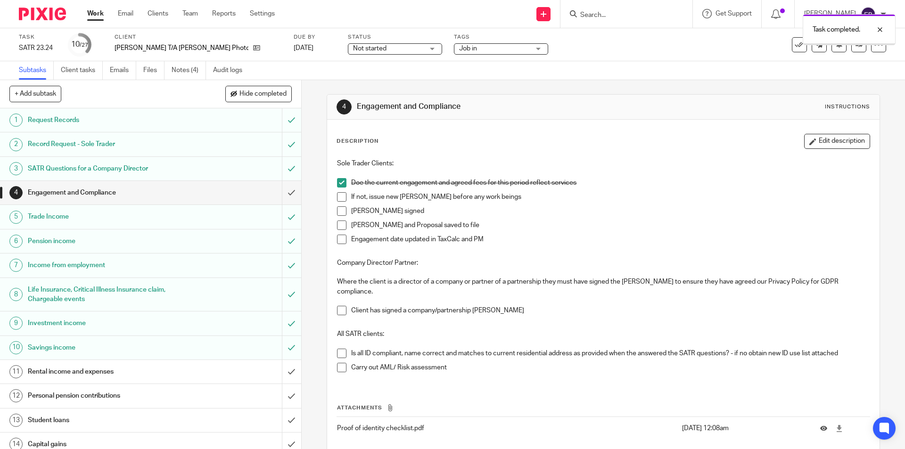
click at [55, 372] on h1 "Rental income and expenses" at bounding box center [109, 372] width 163 height 14
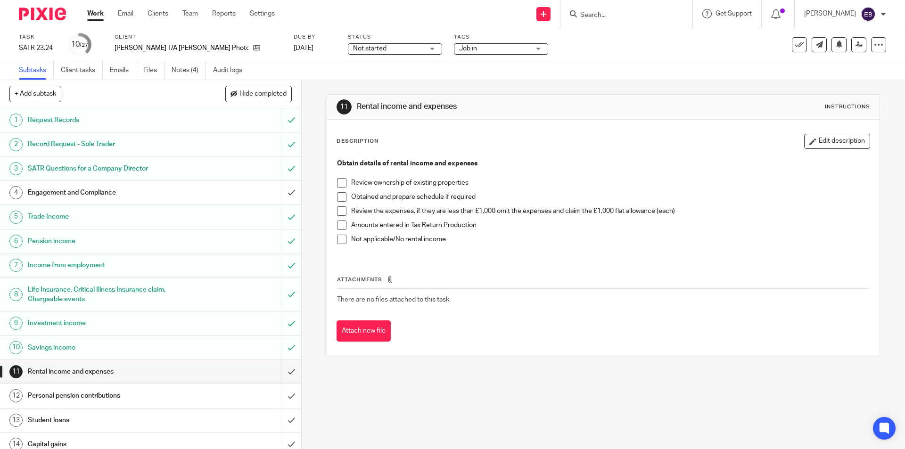
click at [339, 243] on span at bounding box center [341, 239] width 9 height 9
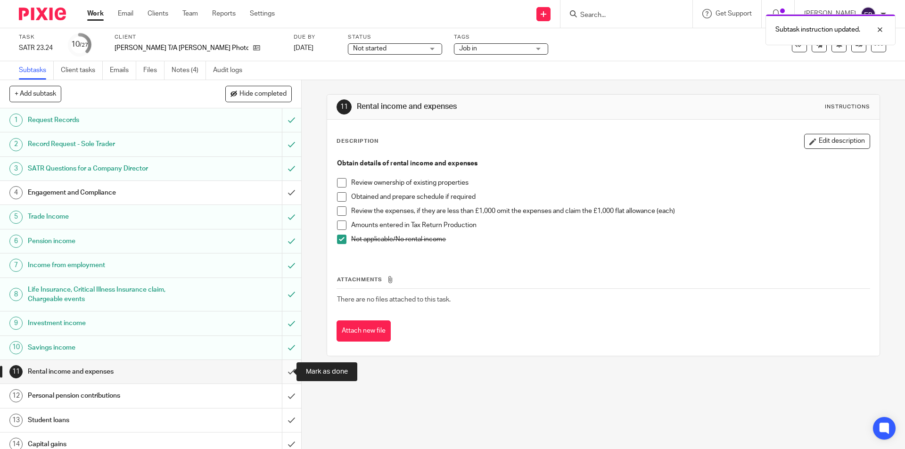
click at [280, 366] on input "submit" at bounding box center [150, 372] width 301 height 24
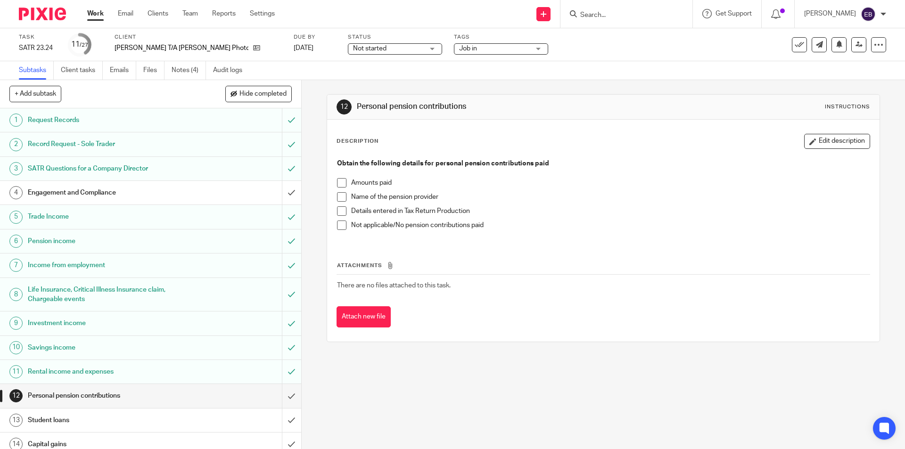
click at [627, 12] on input "Search" at bounding box center [621, 15] width 85 height 8
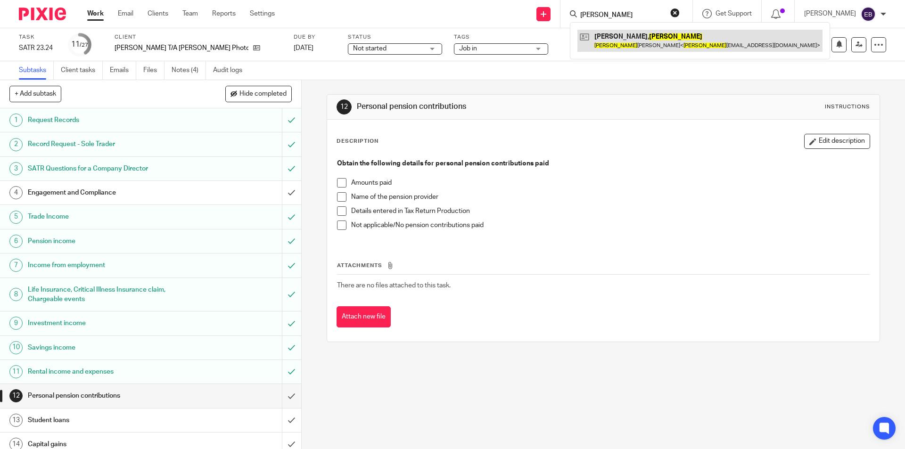
type input "sasha"
click at [612, 43] on link at bounding box center [700, 41] width 245 height 22
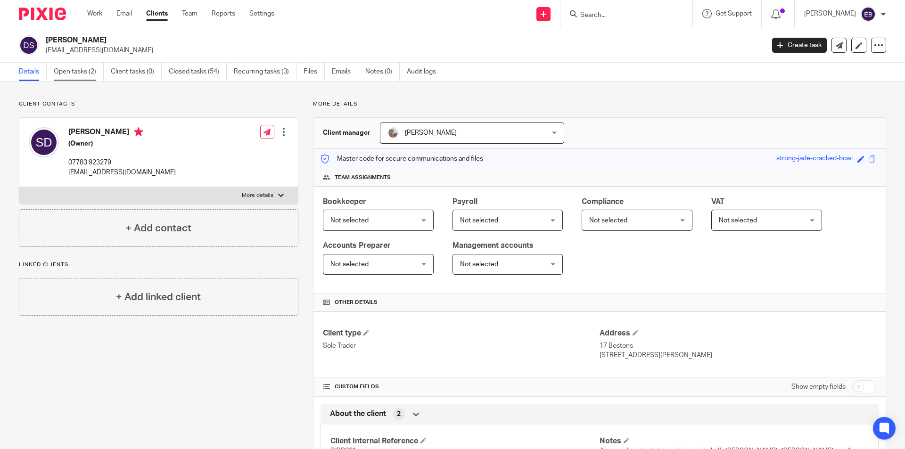
click at [76, 77] on link "Open tasks (2)" at bounding box center [79, 72] width 50 height 18
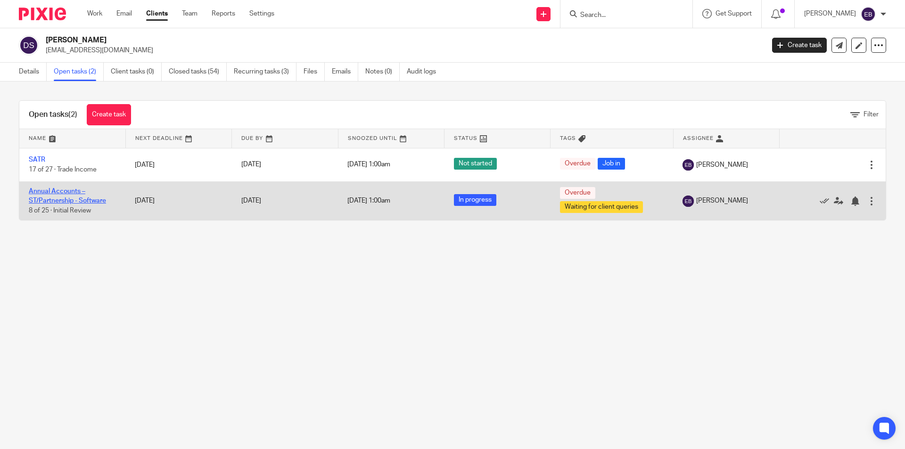
click at [50, 192] on link "Annual Accounts – ST/Partnership - Software" at bounding box center [67, 196] width 77 height 16
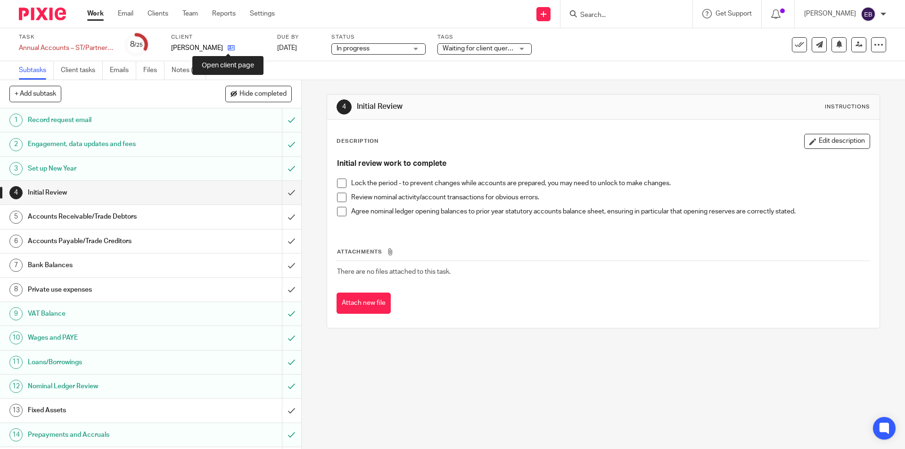
click at [228, 48] on icon at bounding box center [231, 47] width 7 height 7
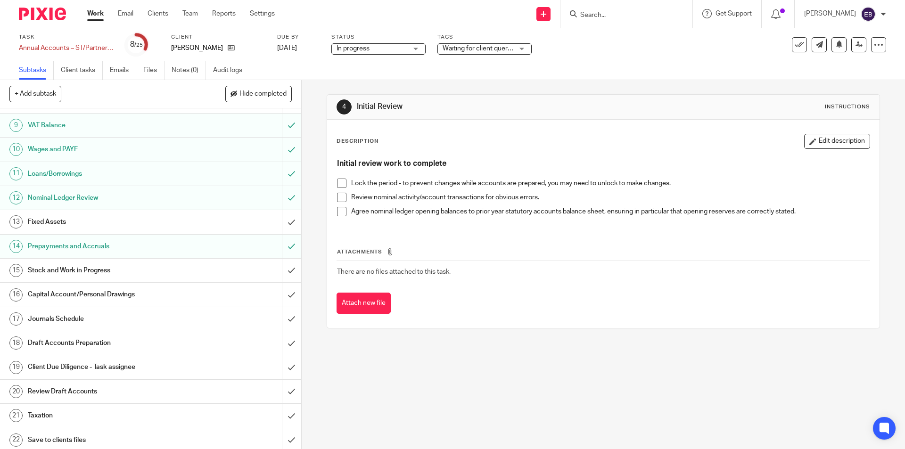
scroll to position [236, 0]
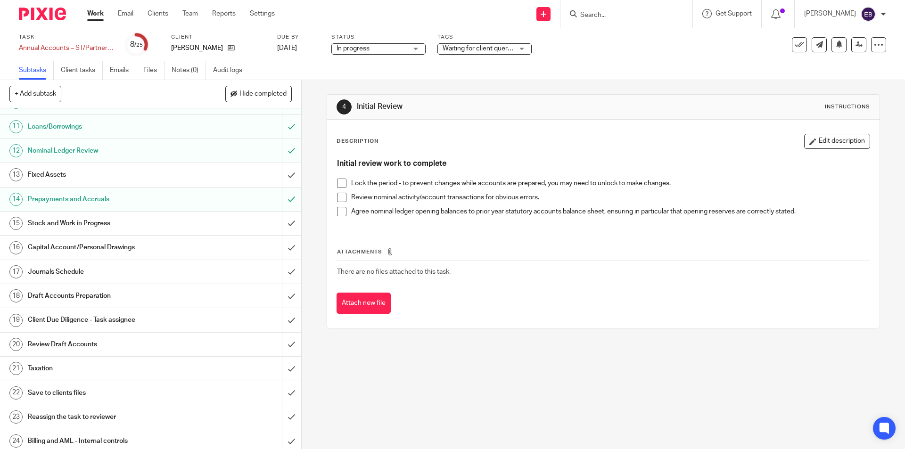
click at [78, 222] on h1 "Stock and Work in Progress" at bounding box center [109, 223] width 163 height 14
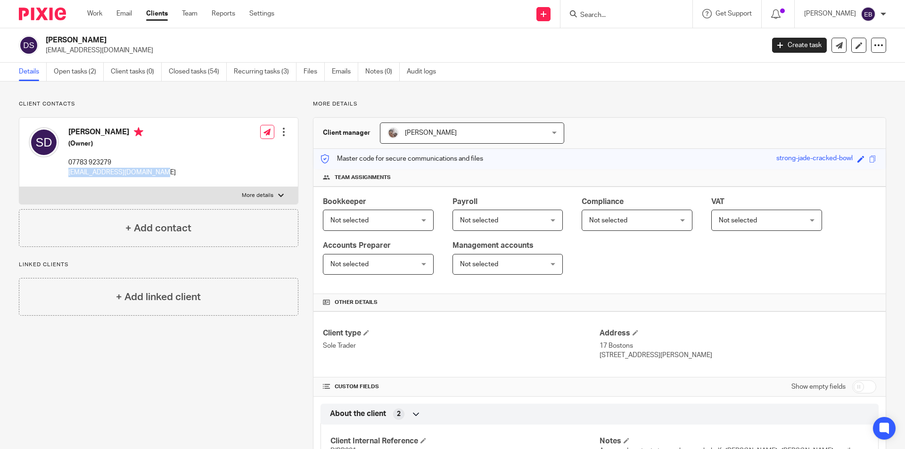
drag, startPoint x: 159, startPoint y: 170, endPoint x: 65, endPoint y: 172, distance: 94.8
click at [65, 172] on div "Sasha D'ippolito (Owner) 07783 923279 sashadippolito98@gmail.com Edit contact C…" at bounding box center [158, 152] width 279 height 69
copy p "sashadippolito98@gmail.com"
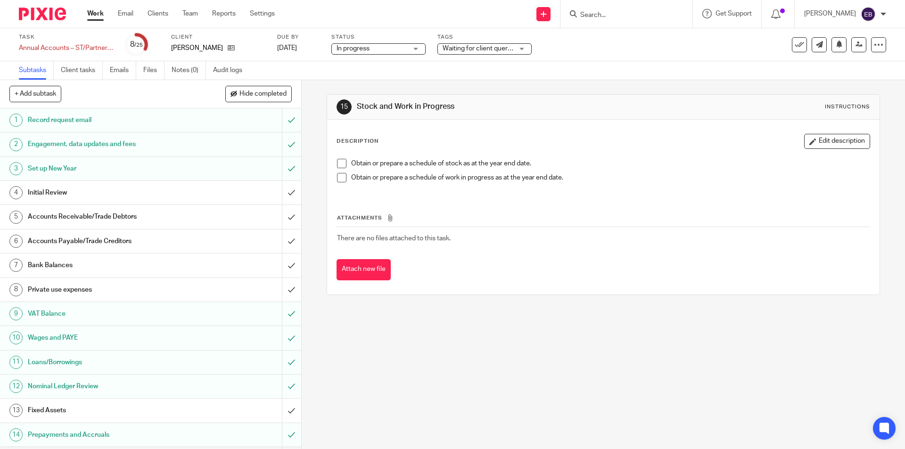
click at [338, 162] on span at bounding box center [341, 163] width 9 height 9
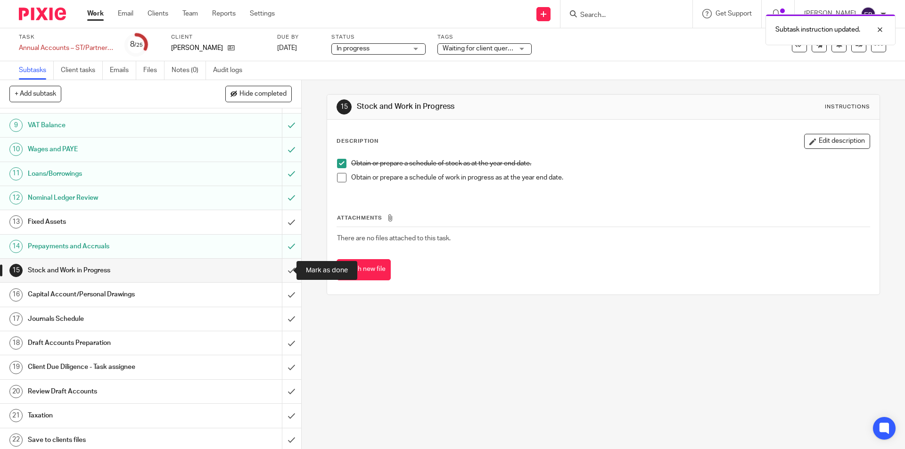
click at [280, 266] on input "submit" at bounding box center [150, 271] width 301 height 24
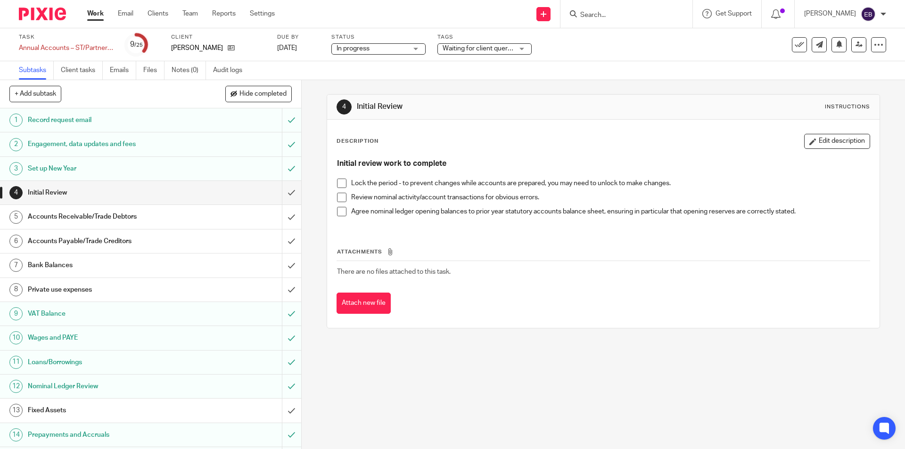
scroll to position [94, 0]
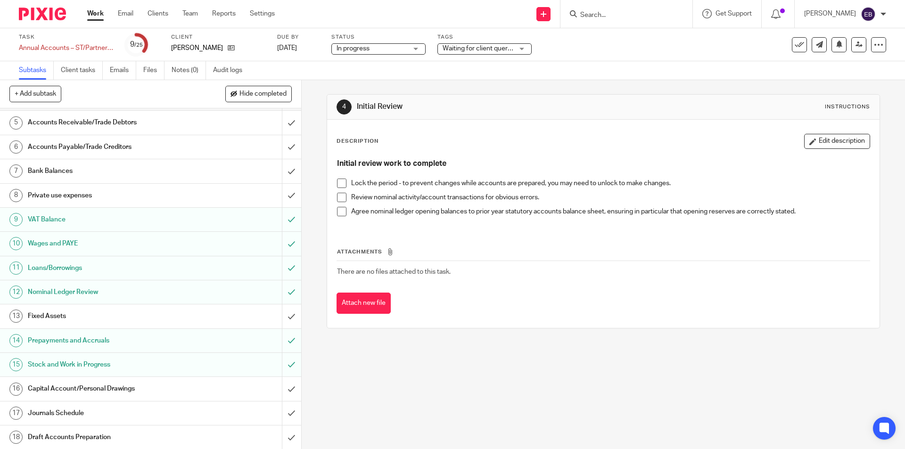
click at [56, 314] on h1 "Fixed Assets" at bounding box center [109, 316] width 163 height 14
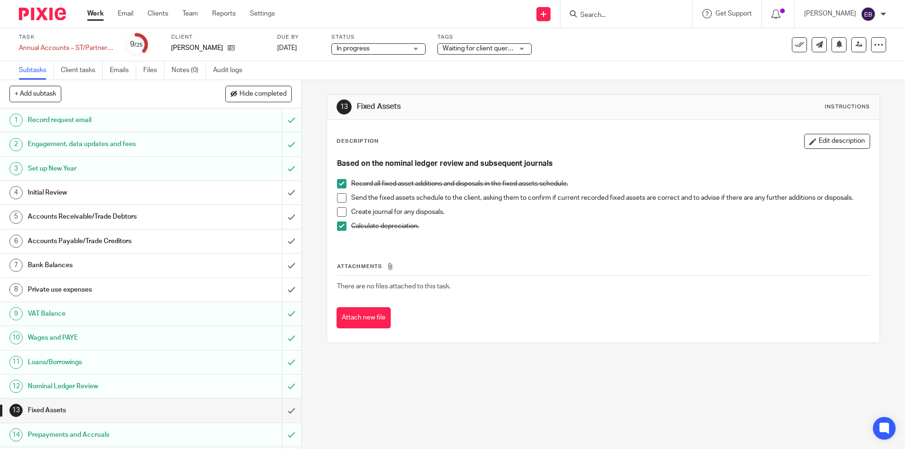
click at [339, 194] on span at bounding box center [341, 197] width 9 height 9
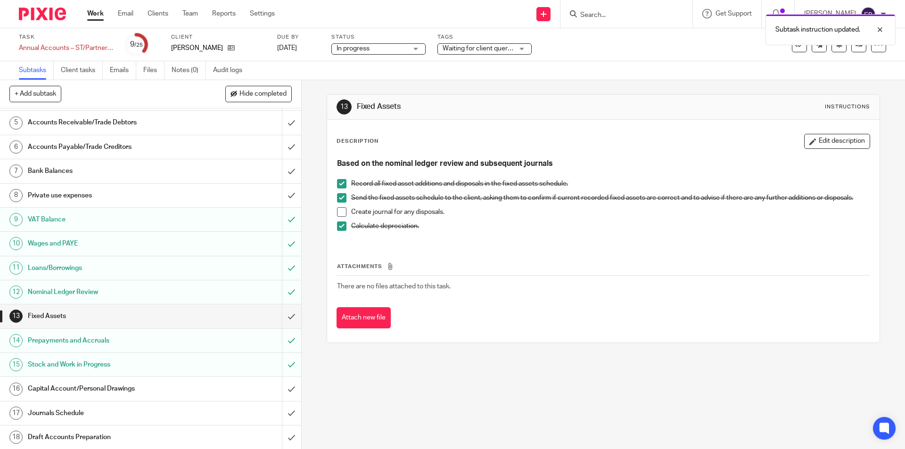
scroll to position [141, 0]
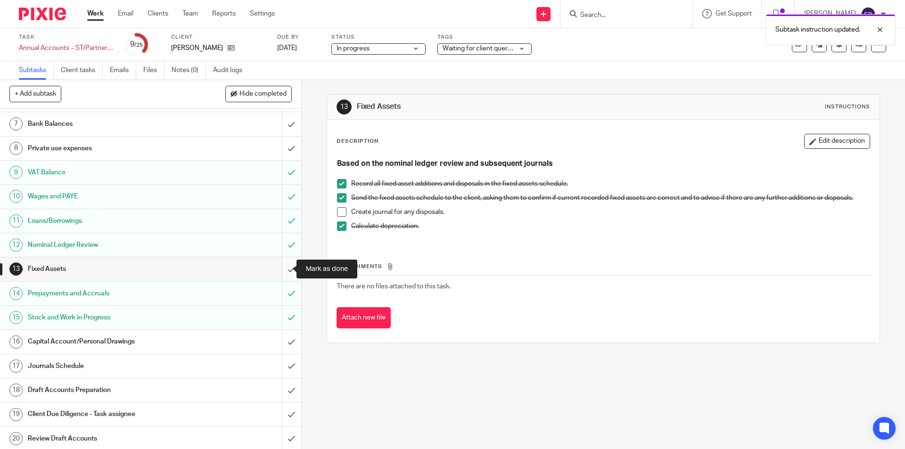
click at [282, 268] on input "submit" at bounding box center [150, 269] width 301 height 24
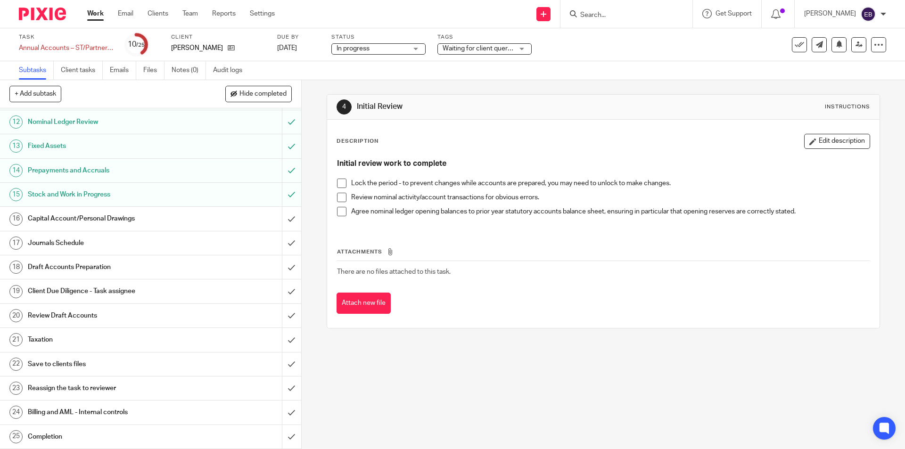
scroll to position [123, 0]
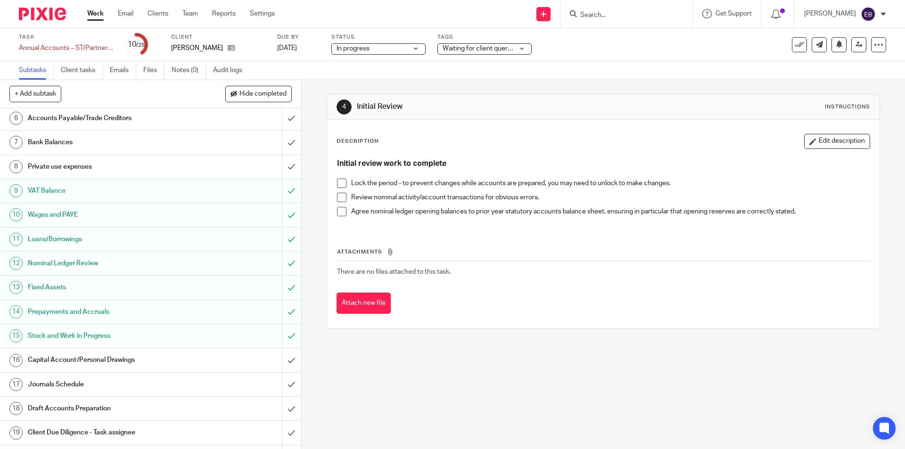
click at [75, 171] on h1 "Private use expenses" at bounding box center [109, 167] width 163 height 14
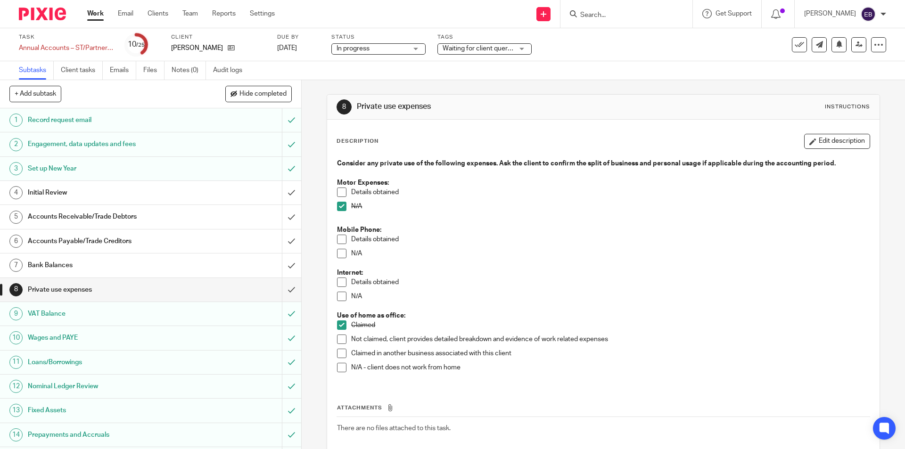
click at [340, 235] on span at bounding box center [341, 239] width 9 height 9
click at [339, 301] on span at bounding box center [341, 296] width 9 height 9
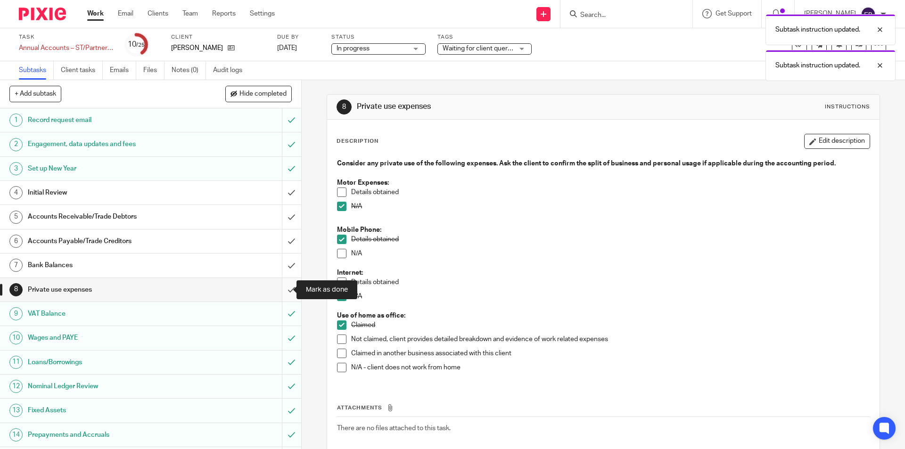
click at [284, 291] on input "submit" at bounding box center [150, 290] width 301 height 24
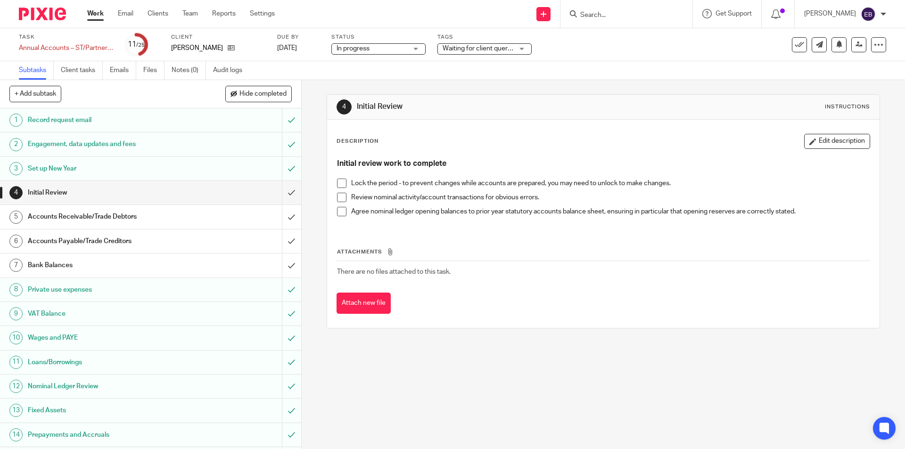
click at [146, 268] on h1 "Bank Balances" at bounding box center [109, 265] width 163 height 14
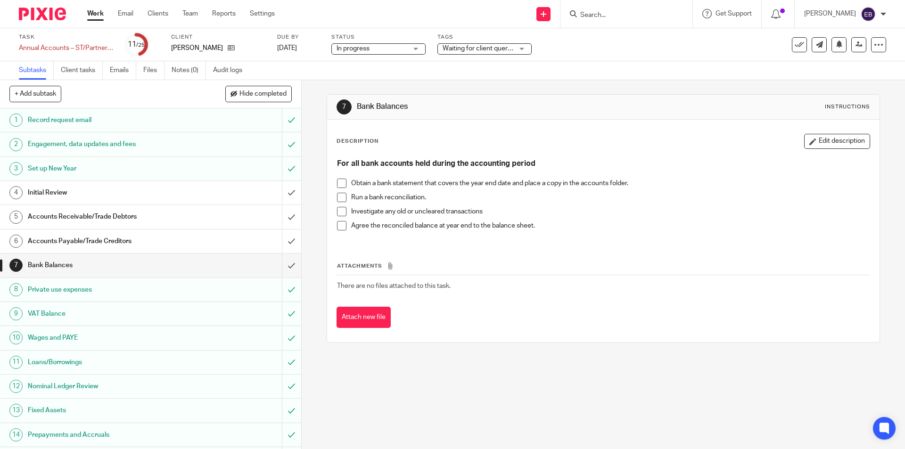
click at [337, 185] on span at bounding box center [341, 183] width 9 height 9
click at [338, 226] on span at bounding box center [341, 225] width 9 height 9
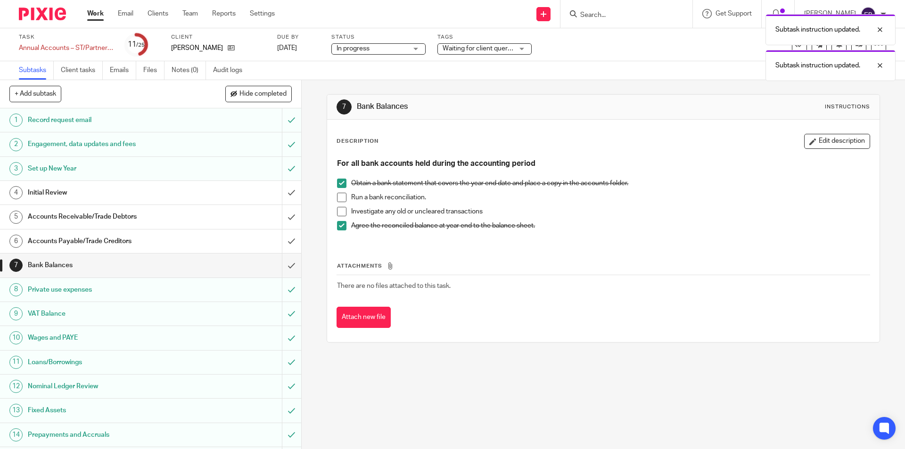
click at [340, 198] on span at bounding box center [341, 197] width 9 height 9
click at [275, 273] on input "submit" at bounding box center [150, 266] width 301 height 24
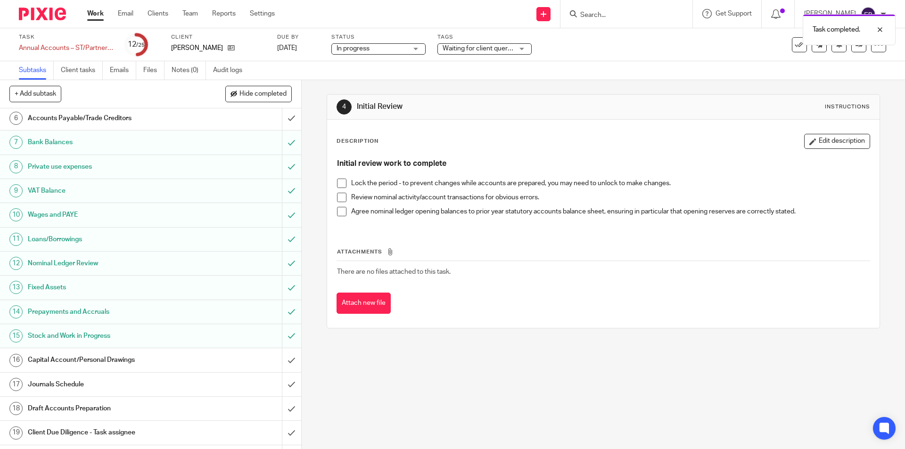
scroll to position [29, 0]
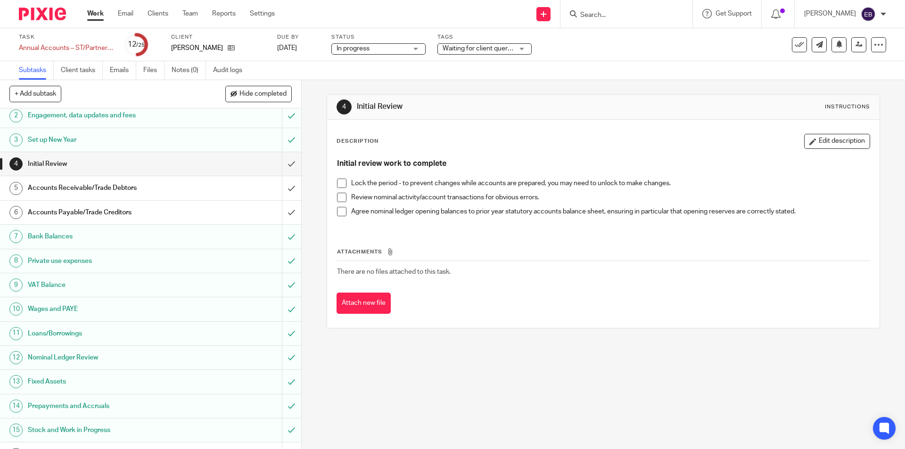
click at [113, 188] on h1 "Accounts Receivable/Trade Debtors" at bounding box center [109, 188] width 163 height 14
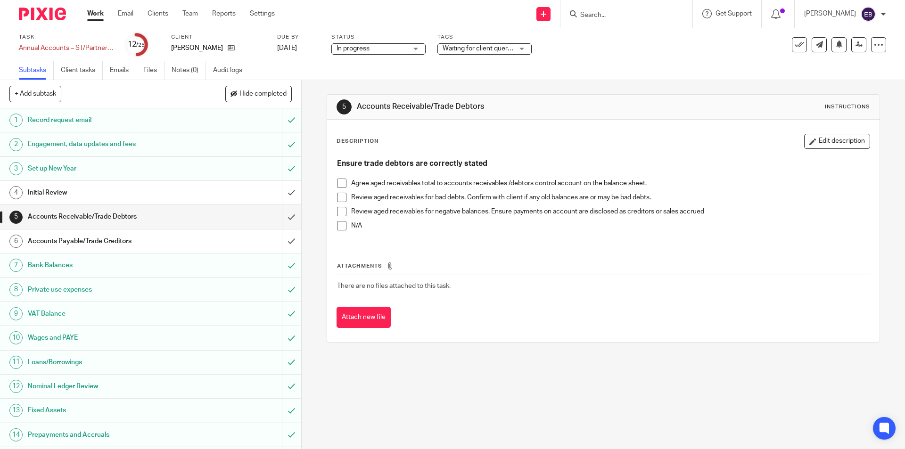
click at [341, 184] on span at bounding box center [341, 183] width 9 height 9
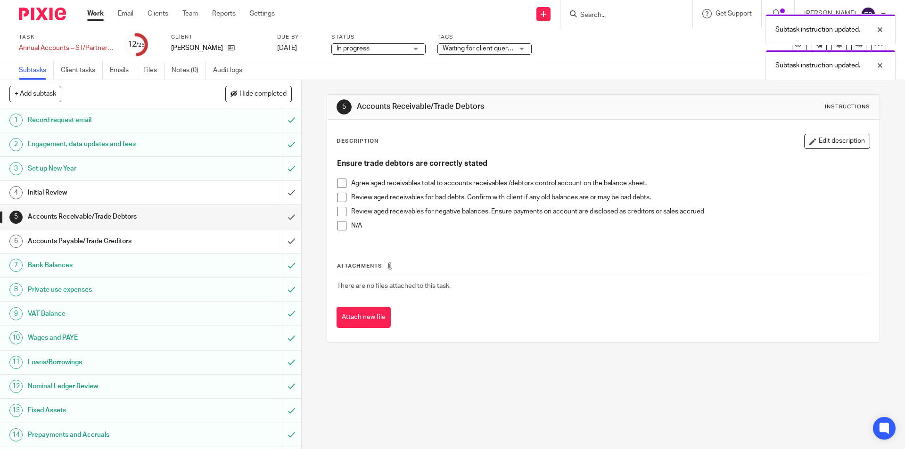
click at [337, 226] on span at bounding box center [341, 225] width 9 height 9
click at [289, 219] on input "submit" at bounding box center [150, 217] width 301 height 24
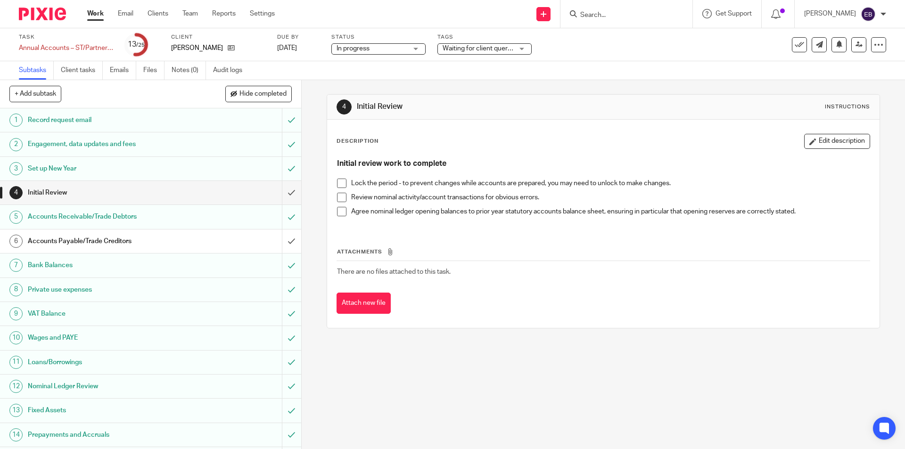
click at [151, 245] on h1 "Accounts Payable/Trade Creditors" at bounding box center [109, 241] width 163 height 14
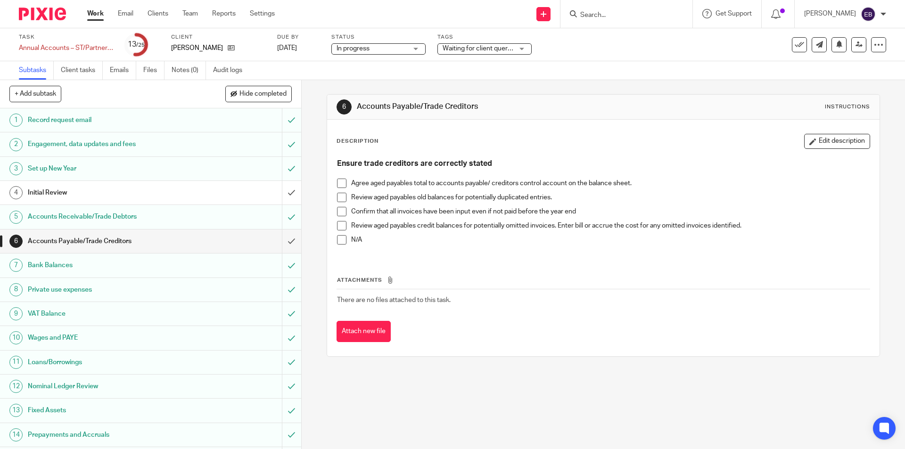
click at [346, 185] on li "Agree aged payables total to accounts payable/ creditors control account on the…" at bounding box center [603, 186] width 532 height 14
click at [337, 186] on span at bounding box center [341, 183] width 9 height 9
click at [337, 194] on span at bounding box center [341, 197] width 9 height 9
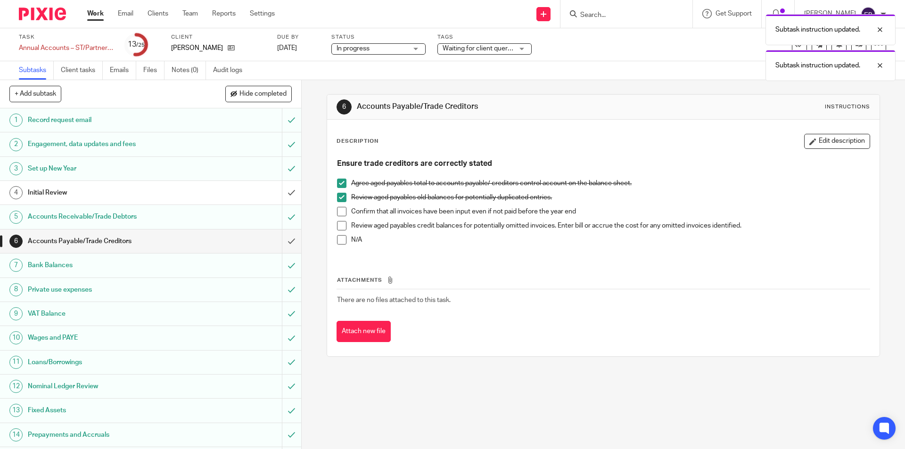
click at [333, 218] on div "Ensure trade creditors are correctly stated Agree aged payables total to accoun…" at bounding box center [603, 205] width 542 height 102
click at [339, 208] on span at bounding box center [341, 211] width 9 height 9
click at [340, 225] on span at bounding box center [341, 225] width 9 height 9
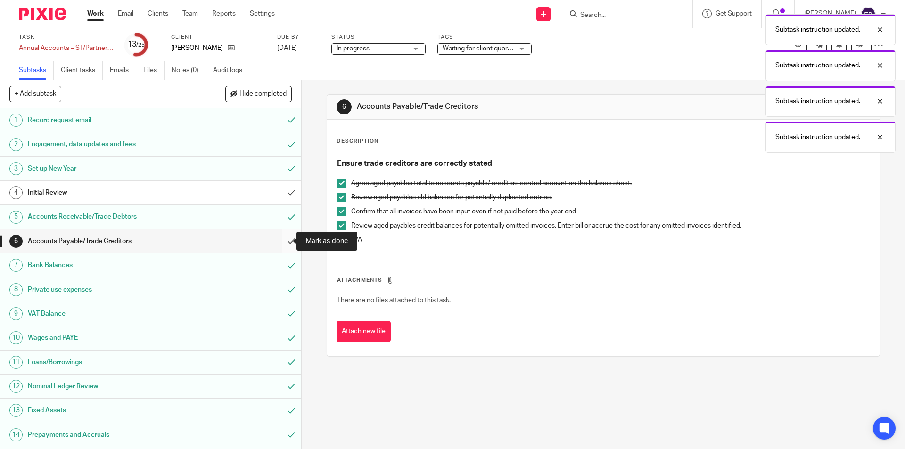
click at [287, 242] on input "submit" at bounding box center [150, 242] width 301 height 24
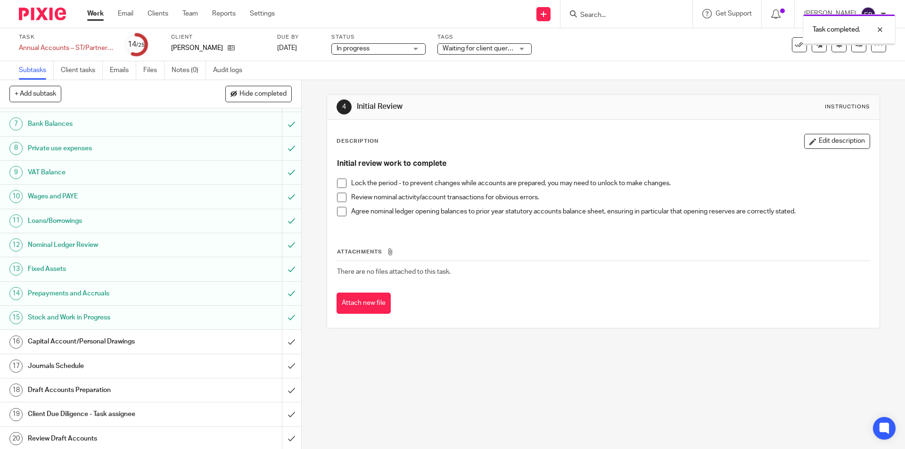
scroll to position [189, 0]
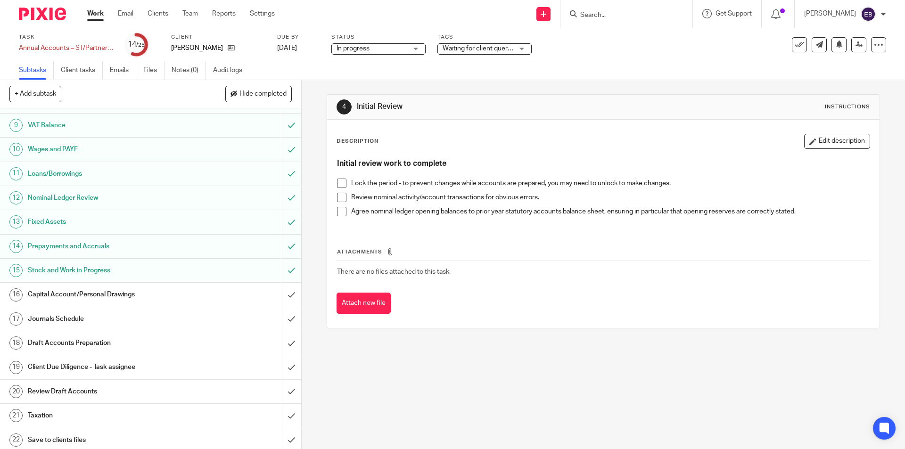
click at [338, 186] on span at bounding box center [341, 183] width 9 height 9
click at [340, 195] on span at bounding box center [341, 197] width 9 height 9
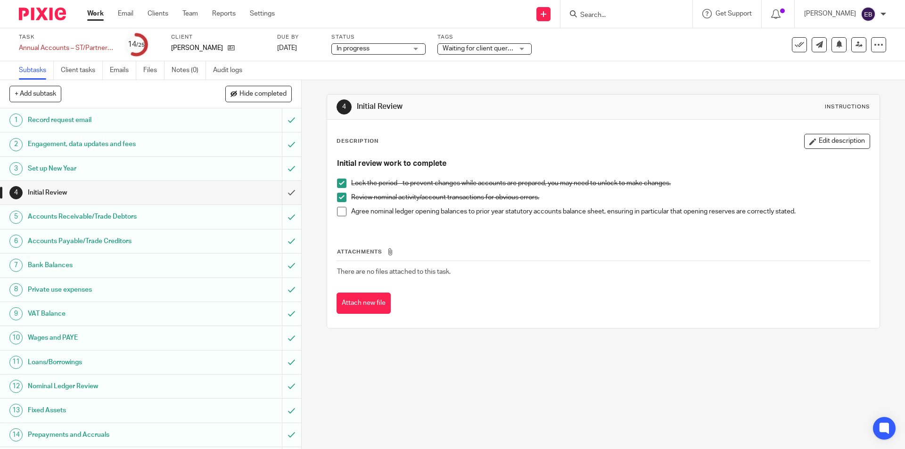
click at [340, 209] on span at bounding box center [341, 211] width 9 height 9
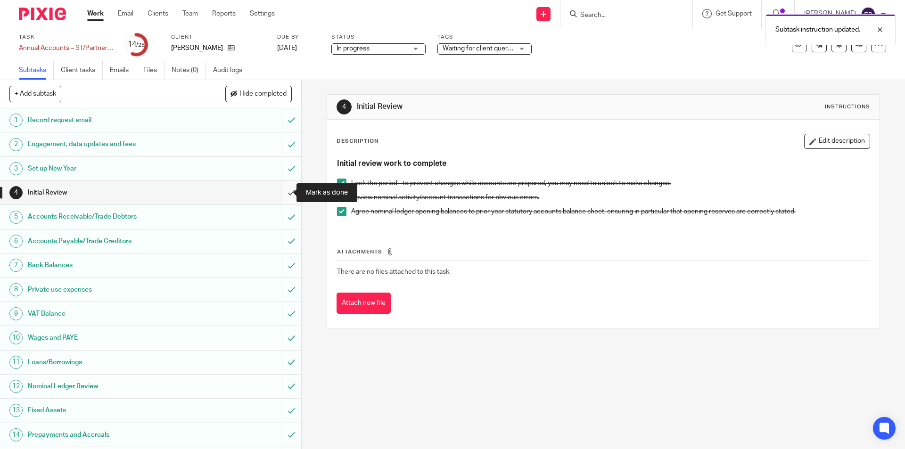
click at [279, 187] on input "submit" at bounding box center [150, 193] width 301 height 24
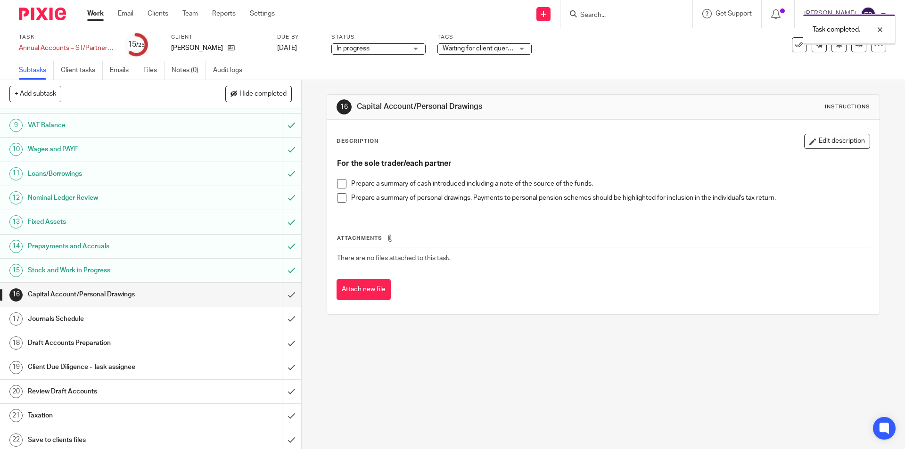
scroll to position [236, 0]
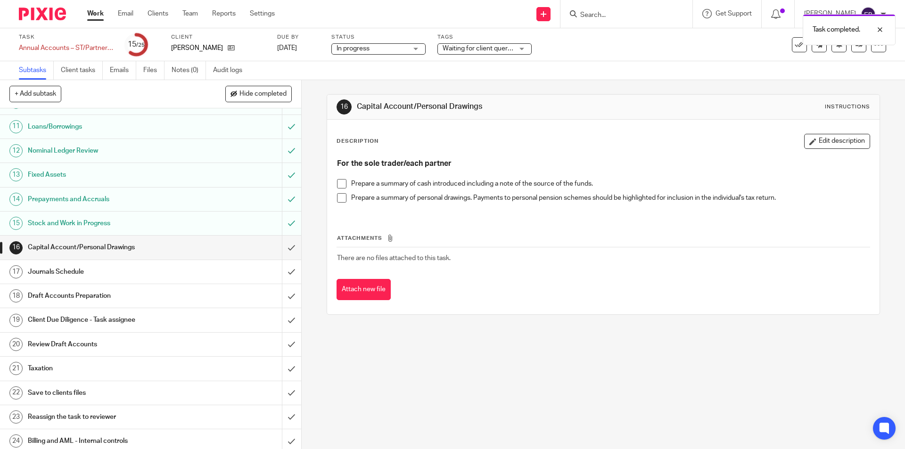
click at [337, 185] on span at bounding box center [341, 183] width 9 height 9
click at [340, 198] on span at bounding box center [341, 197] width 9 height 9
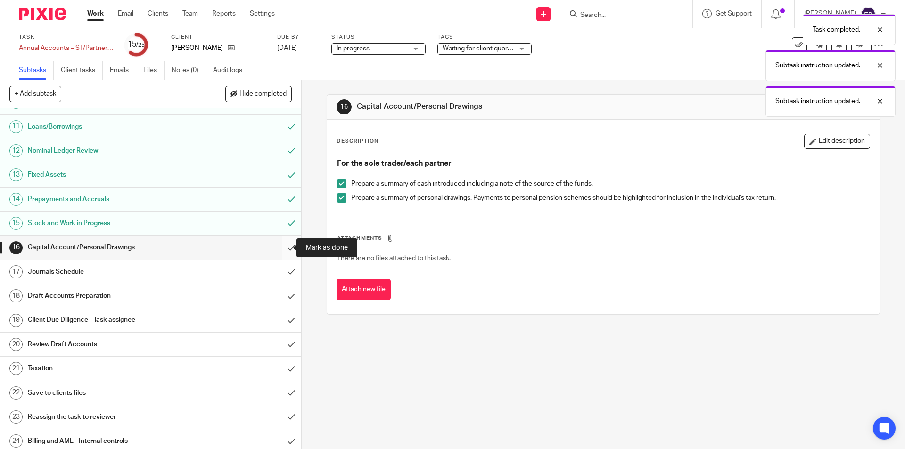
click at [288, 247] on input "submit" at bounding box center [150, 248] width 301 height 24
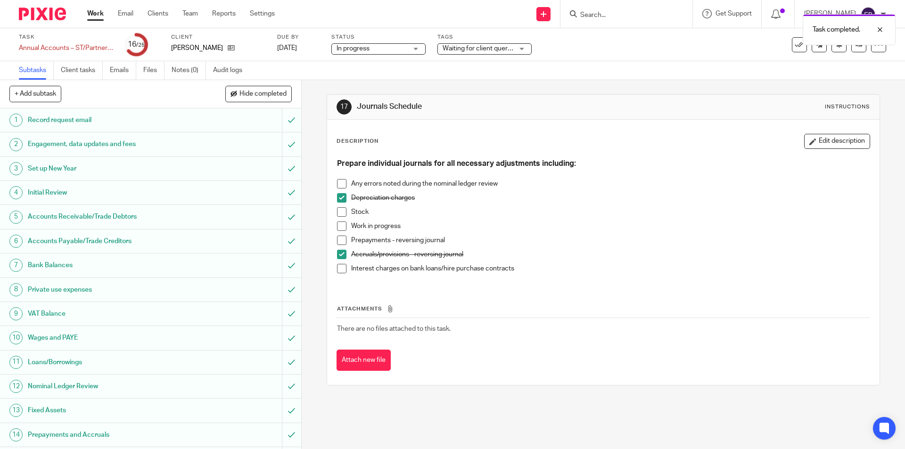
click at [337, 211] on span at bounding box center [341, 211] width 9 height 9
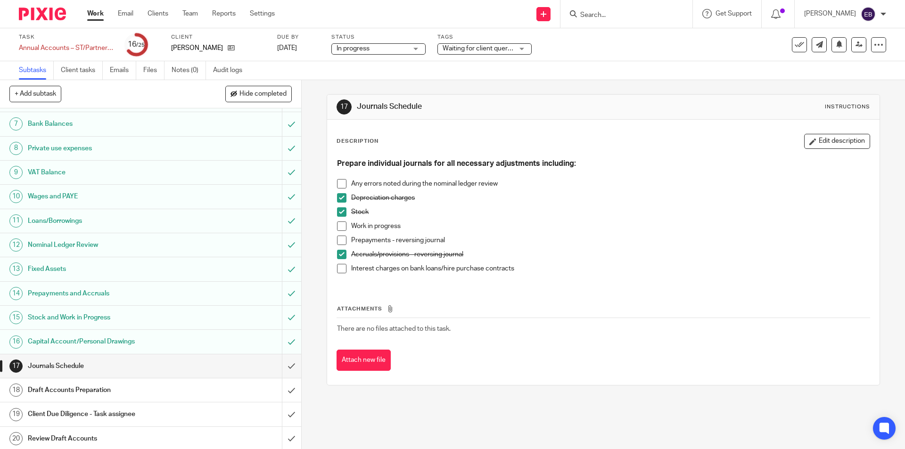
scroll to position [189, 0]
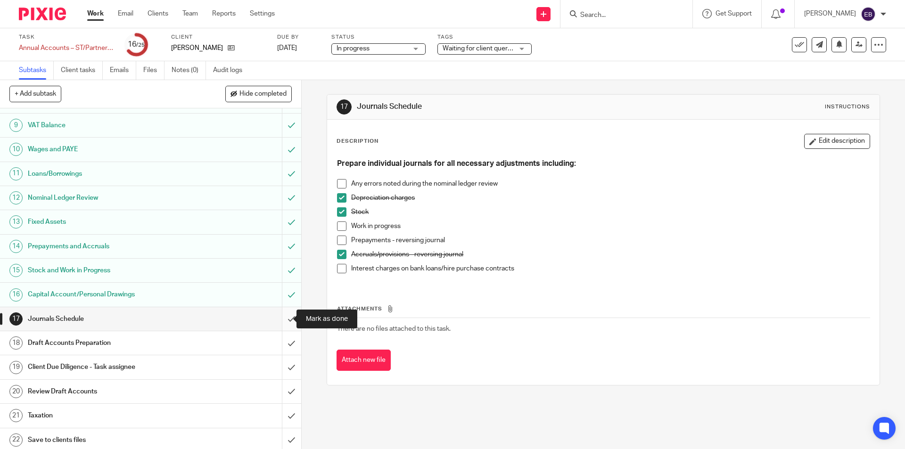
click at [279, 322] on input "submit" at bounding box center [150, 319] width 301 height 24
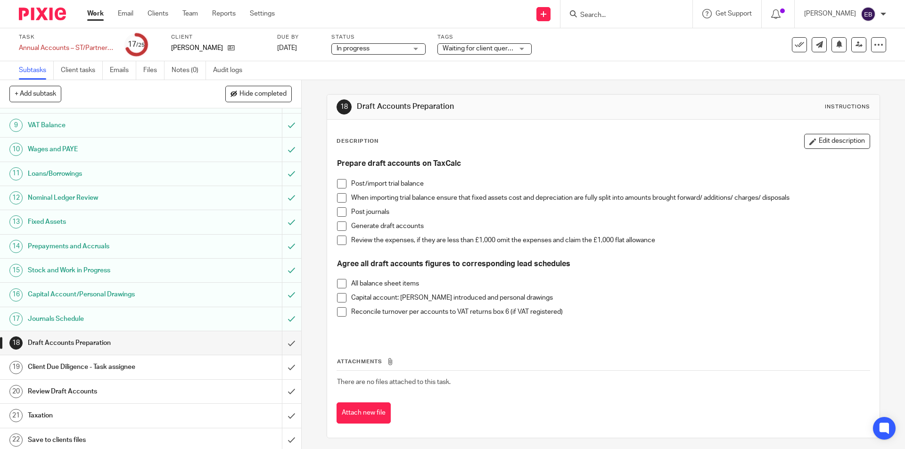
scroll to position [264, 0]
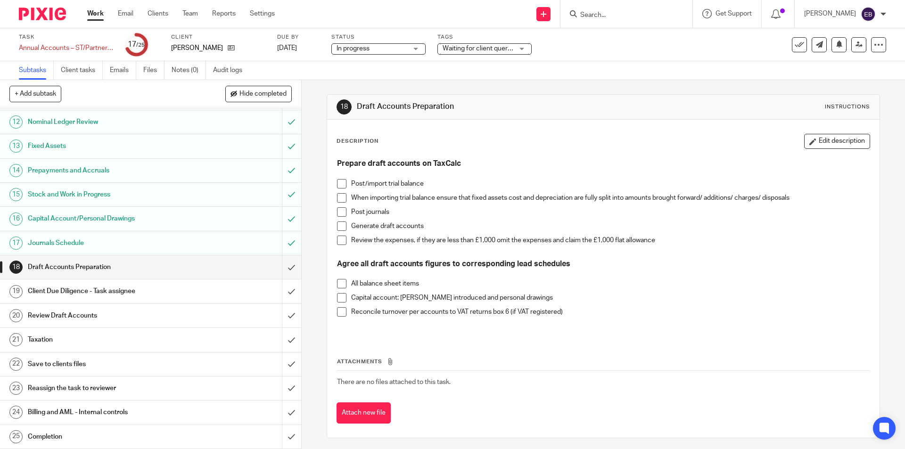
click at [593, 17] on input "Search" at bounding box center [621, 15] width 85 height 8
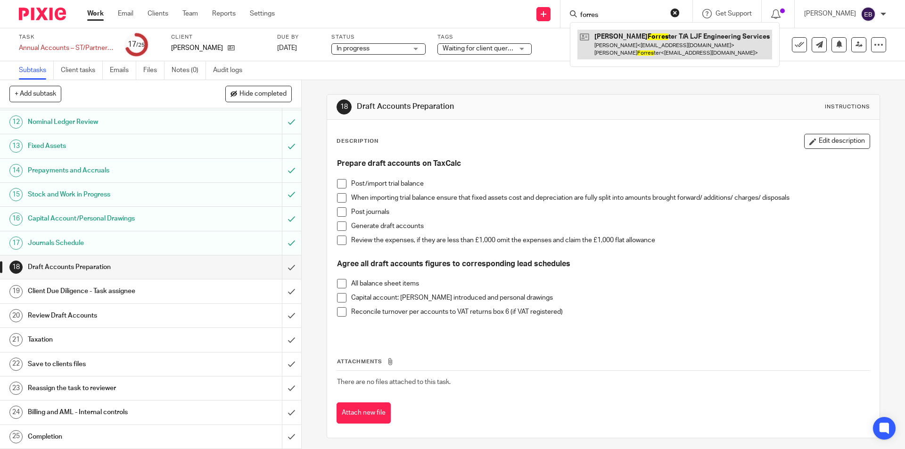
type input "forres"
click at [685, 50] on link at bounding box center [675, 44] width 195 height 29
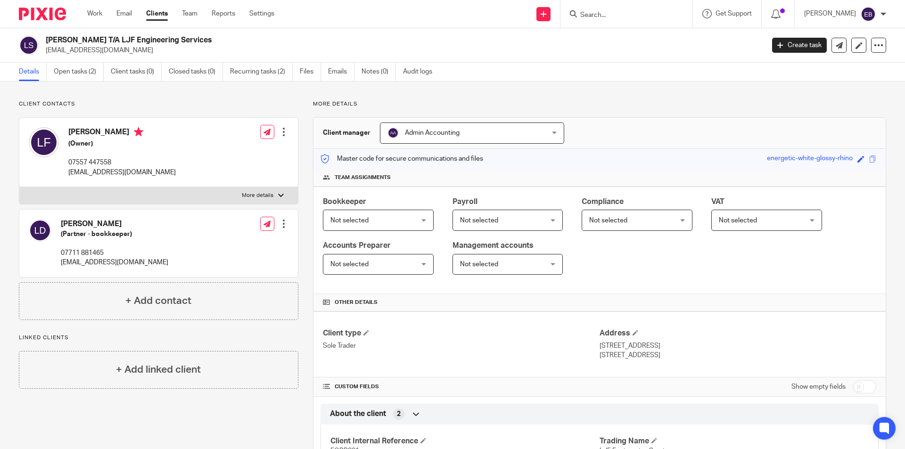
click at [96, 175] on p "[EMAIL_ADDRESS][DOMAIN_NAME]" at bounding box center [121, 172] width 107 height 9
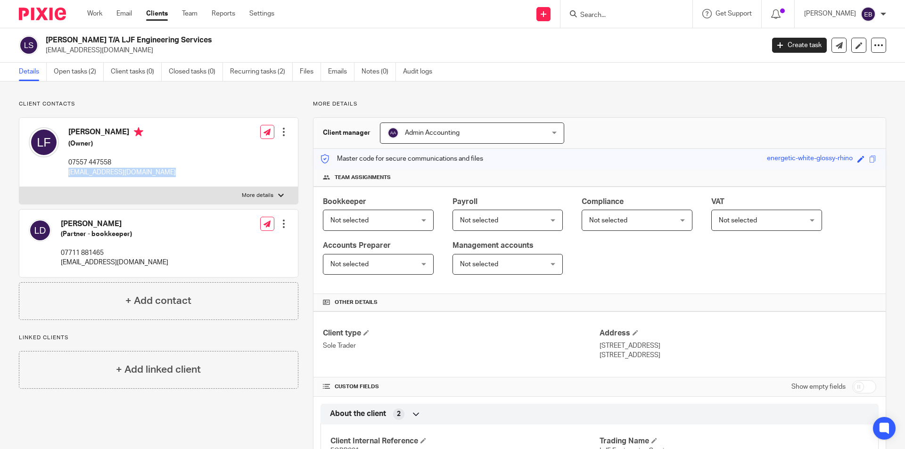
click at [280, 221] on div at bounding box center [283, 223] width 9 height 9
click at [230, 243] on link "Edit contact" at bounding box center [239, 245] width 90 height 14
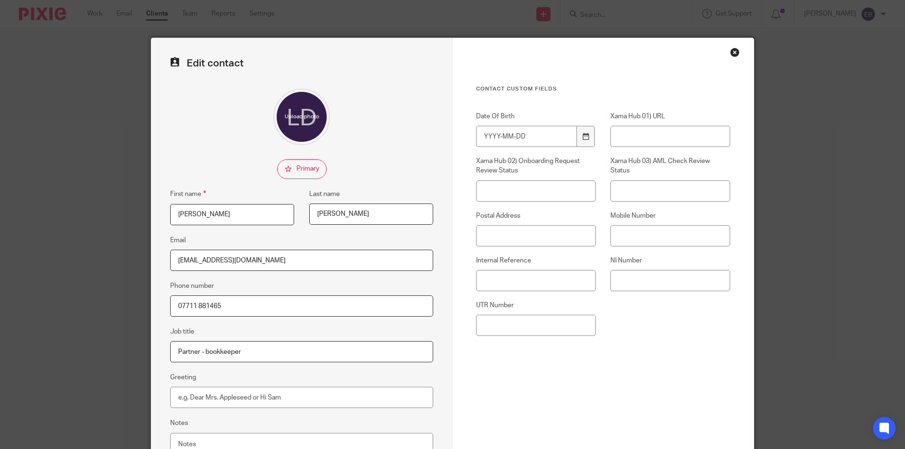
click at [218, 261] on input "[EMAIL_ADDRESS][DOMAIN_NAME]" at bounding box center [301, 260] width 263 height 21
click at [279, 260] on input "lauraduckett95@hotmail.co.uk" at bounding box center [301, 260] width 263 height 21
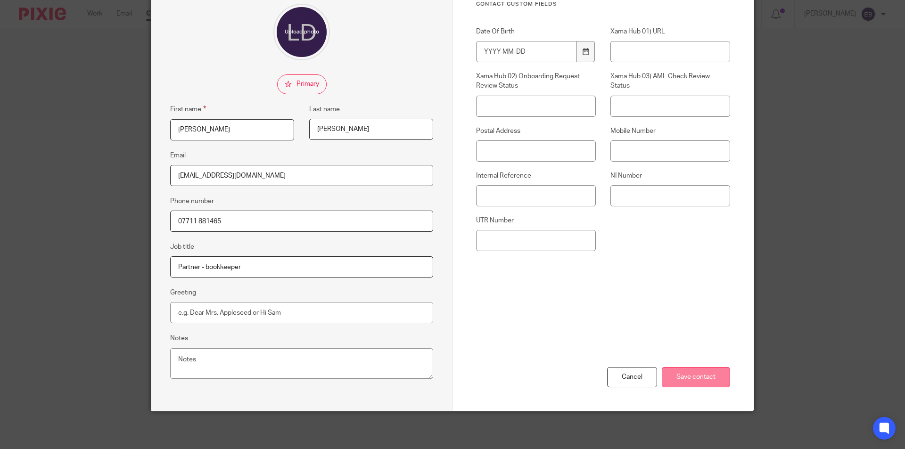
type input "[EMAIL_ADDRESS][DOMAIN_NAME]"
click at [688, 379] on input "Save contact" at bounding box center [696, 377] width 68 height 20
